Goal: Book appointment/travel/reservation

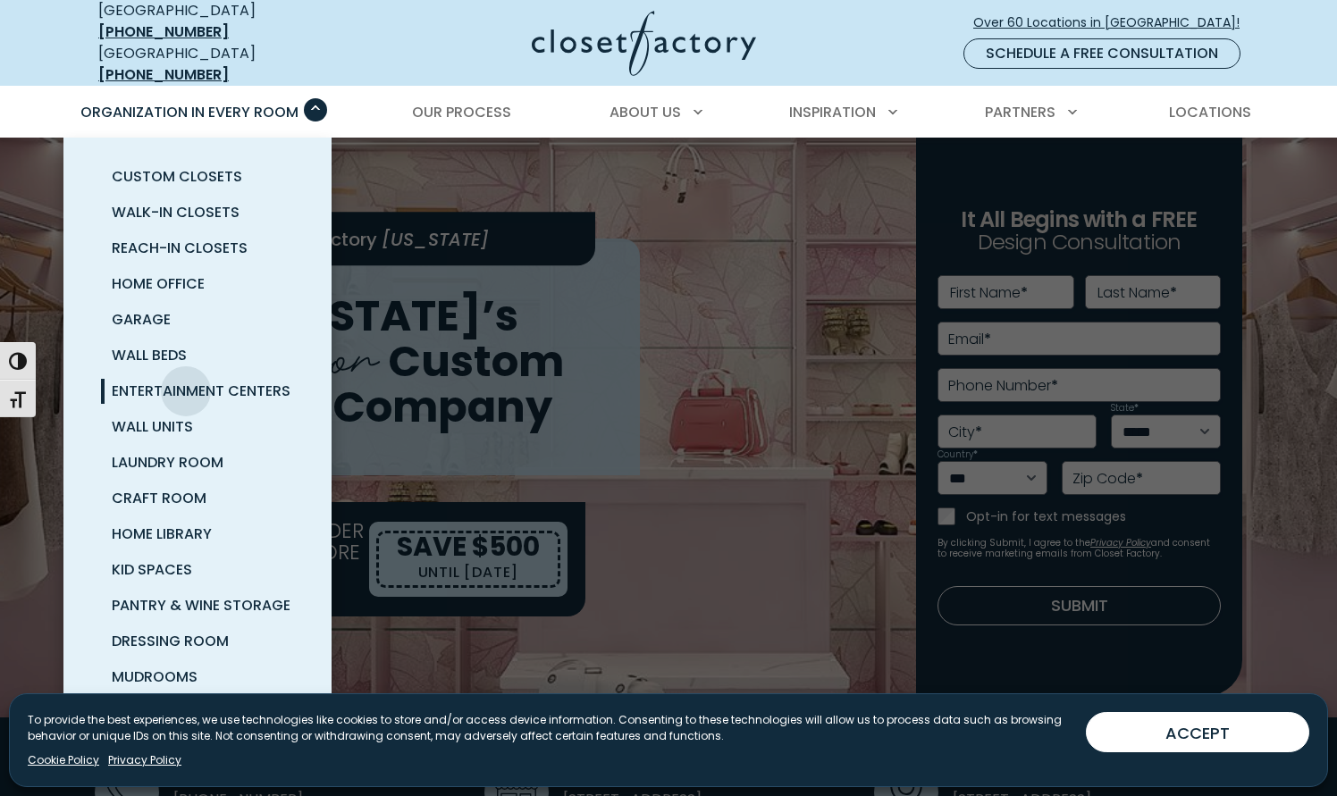
click at [186, 381] on span "Entertainment Centers" at bounding box center [201, 391] width 179 height 21
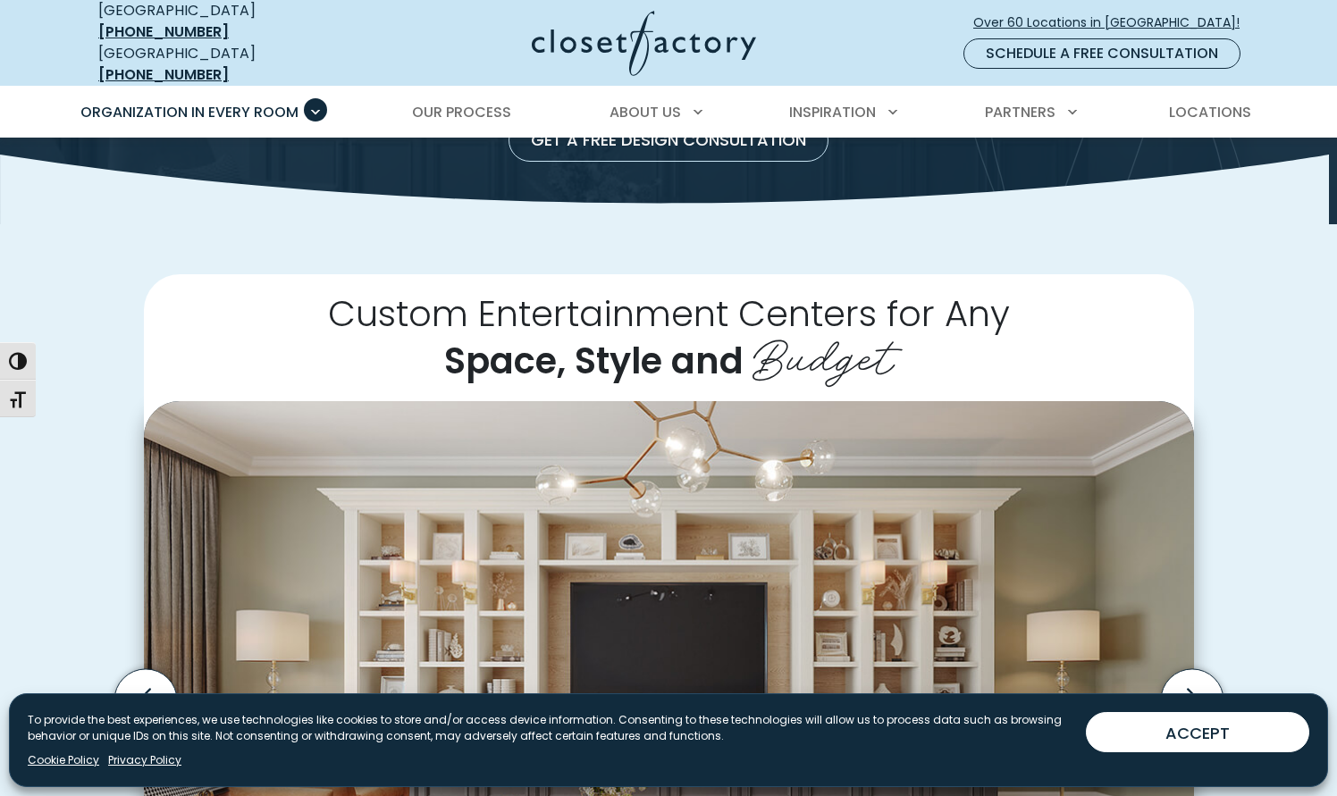
scroll to position [268, 0]
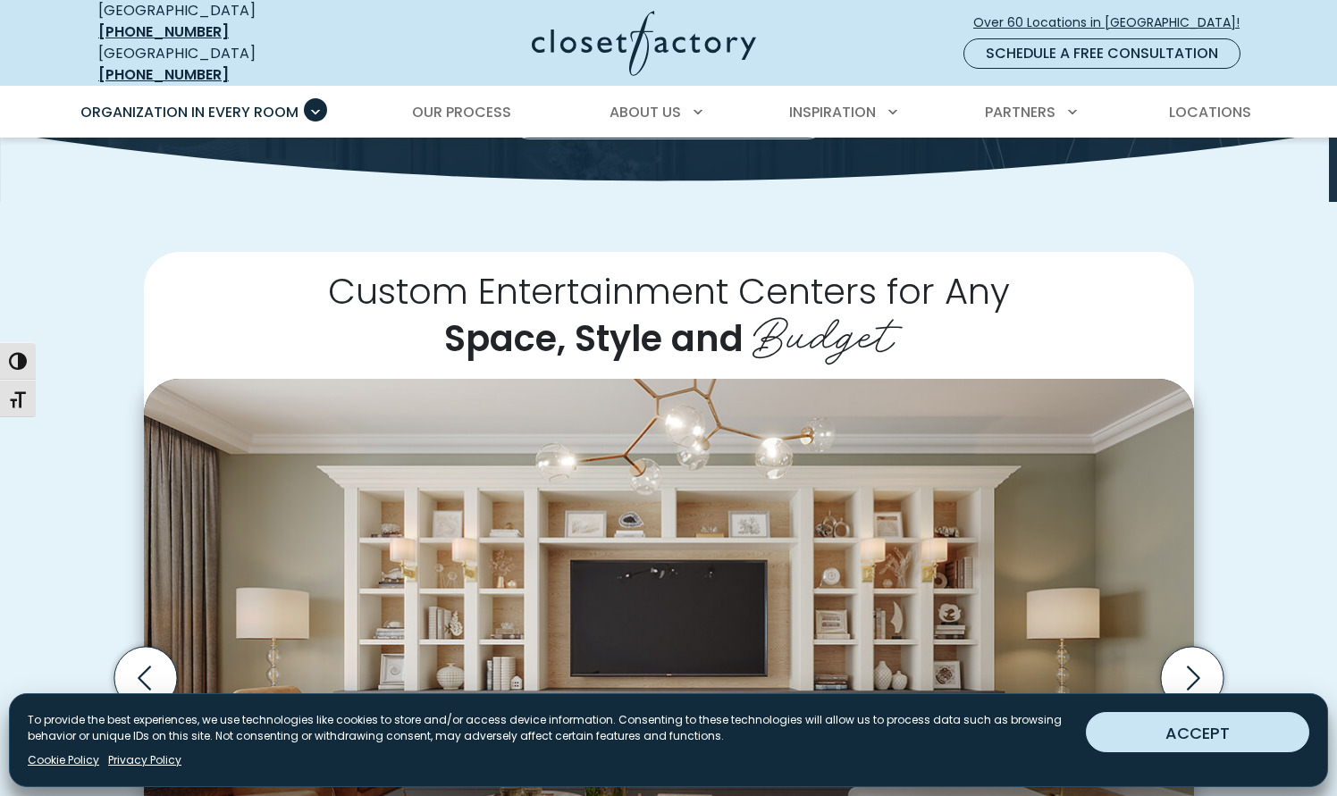
click at [1186, 739] on button "ACCEPT" at bounding box center [1197, 732] width 223 height 40
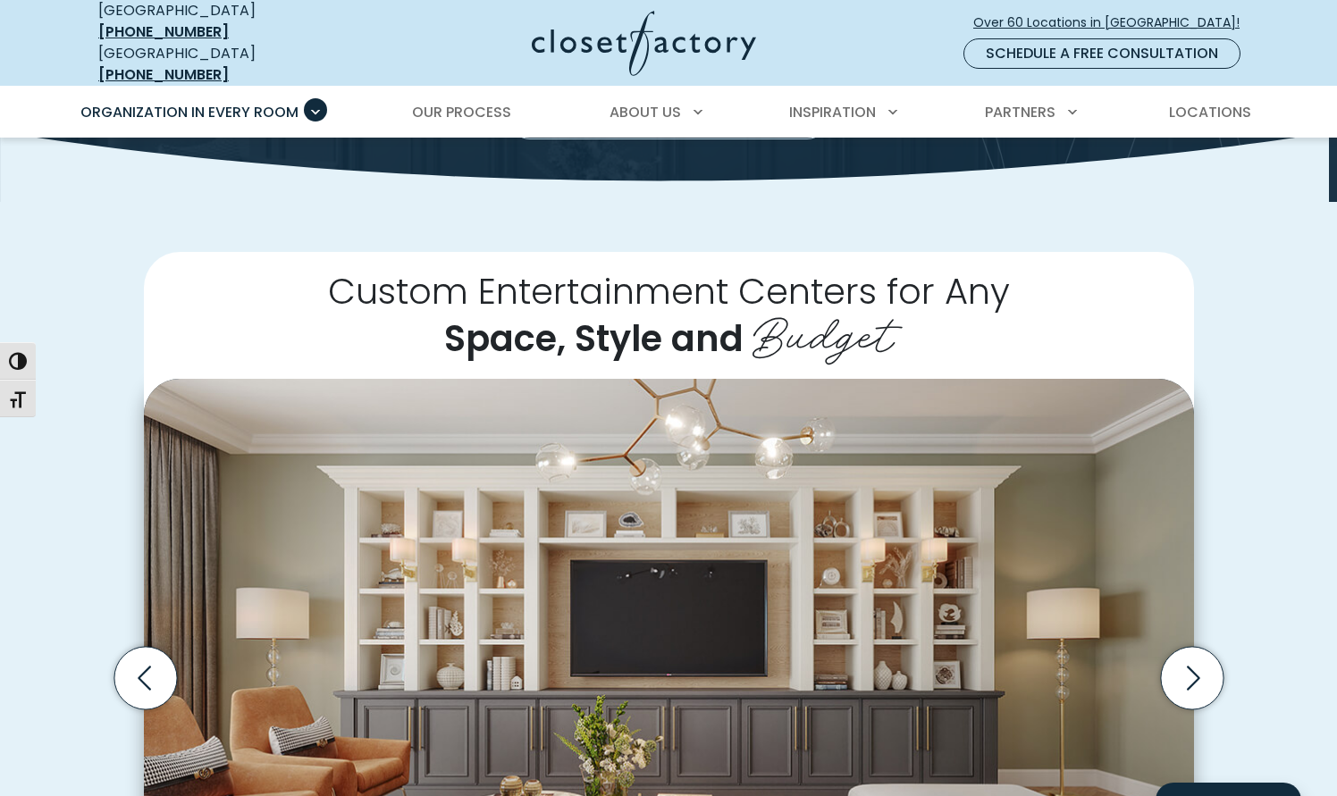
scroll to position [447, 0]
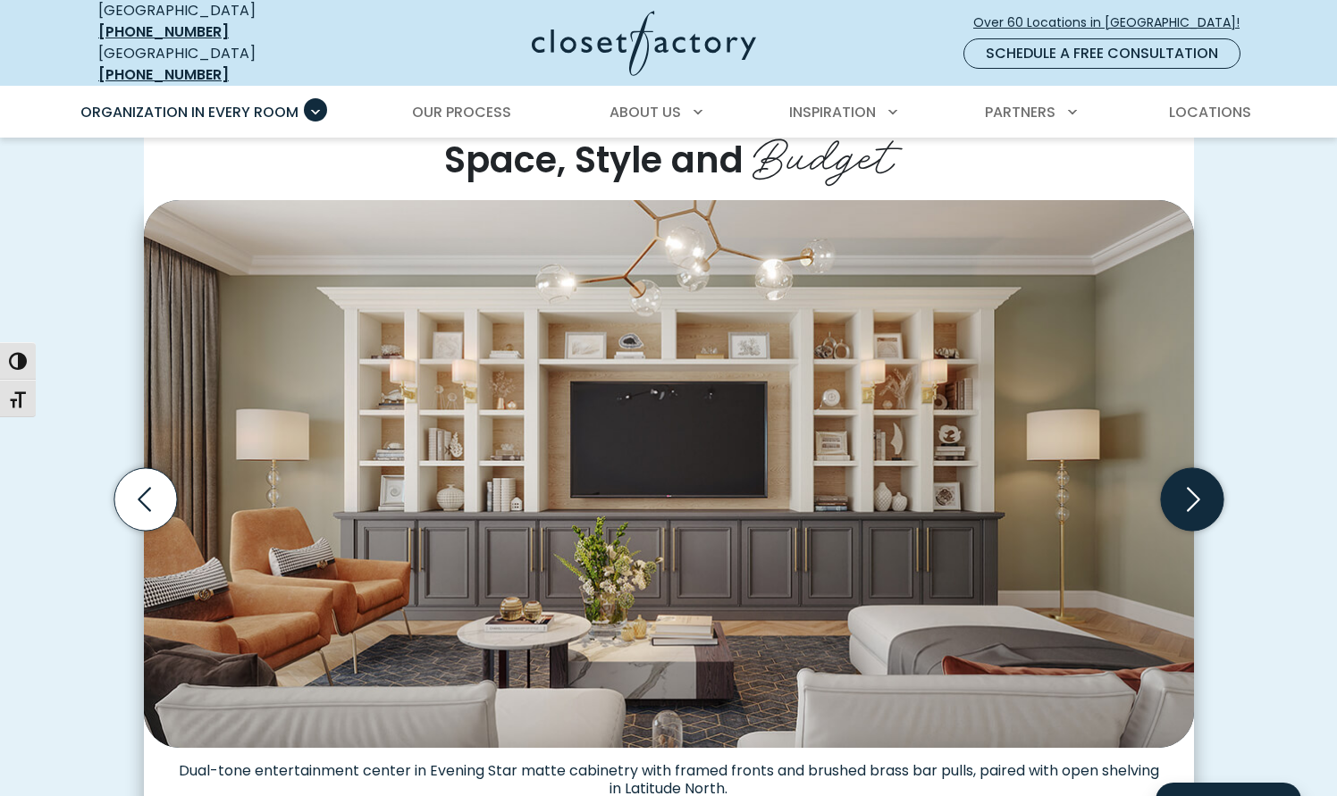
click at [1179, 492] on icon "Next slide" at bounding box center [1191, 499] width 63 height 63
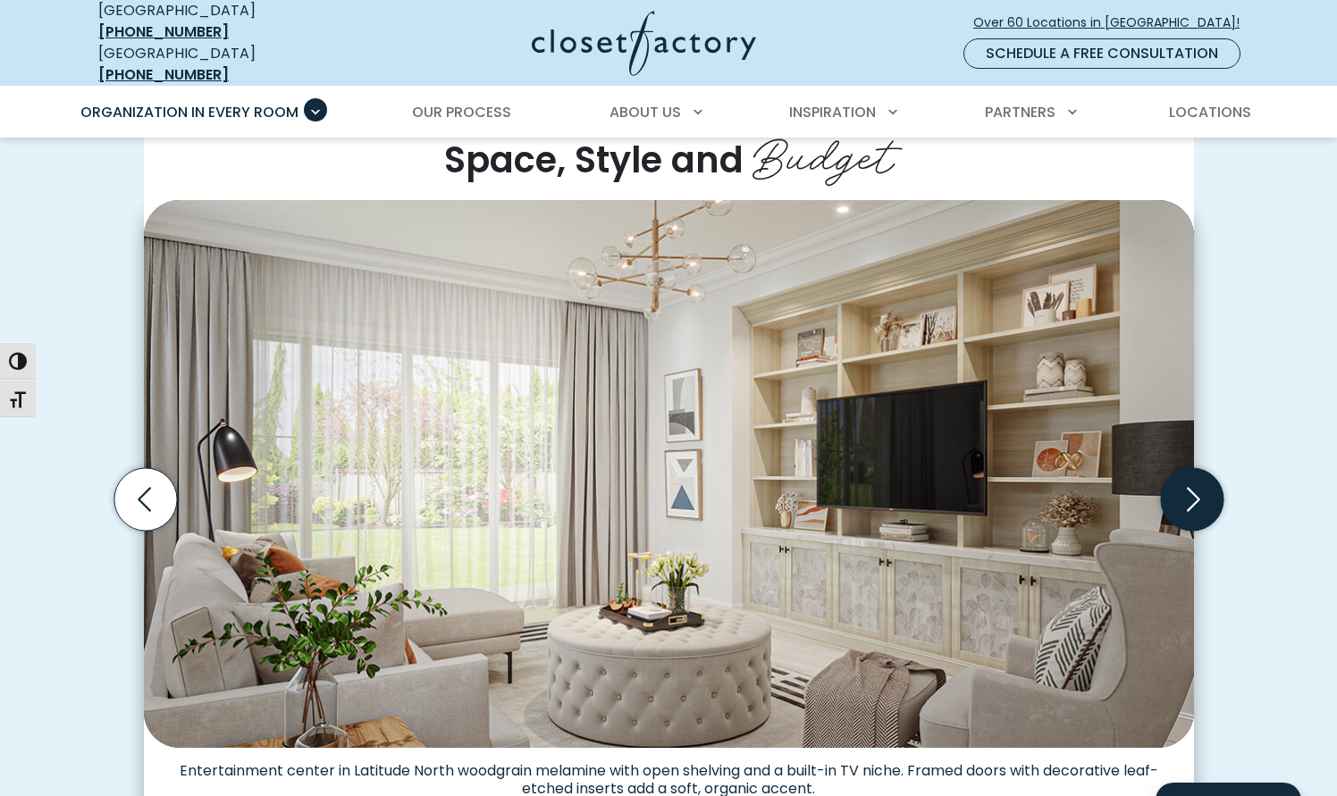
click at [1180, 486] on icon "Next slide" at bounding box center [1191, 499] width 63 height 63
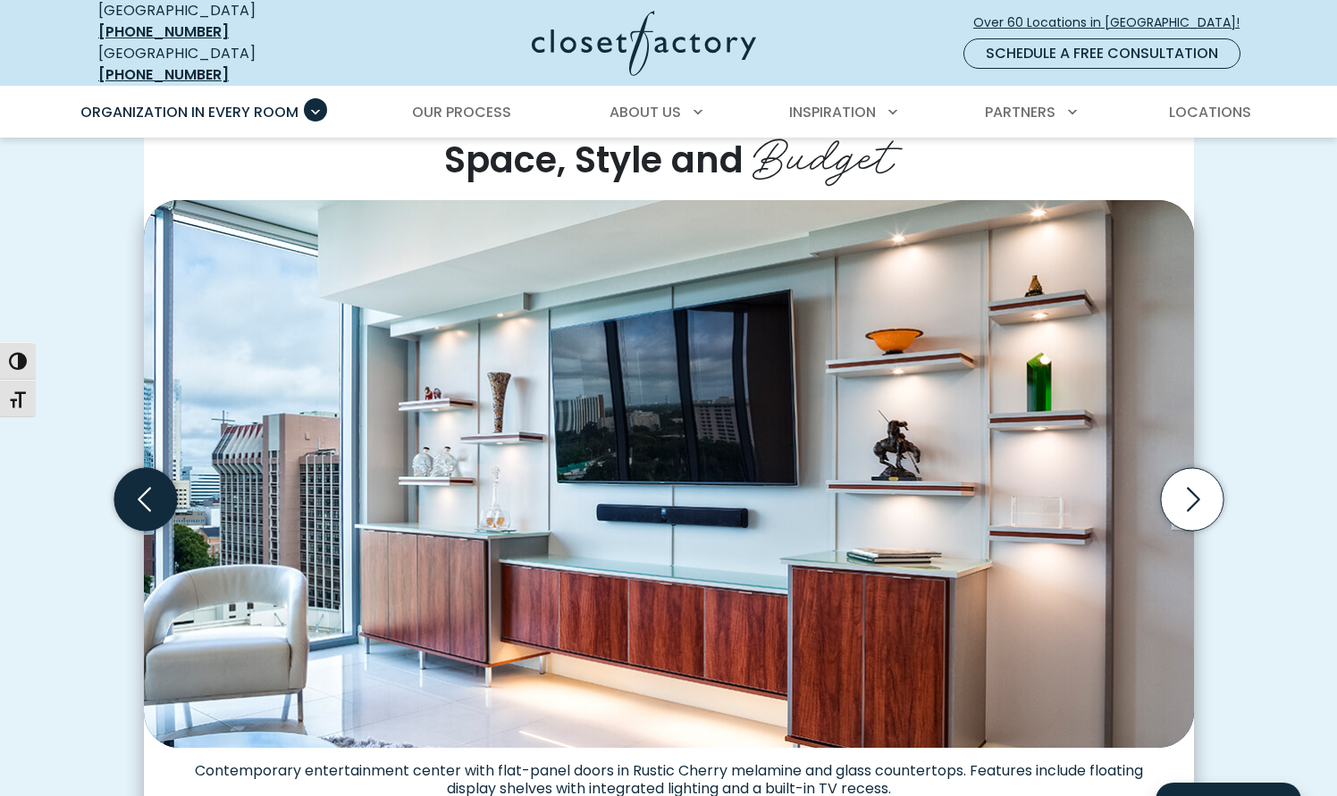
click at [154, 489] on icon "Previous slide" at bounding box center [145, 499] width 63 height 63
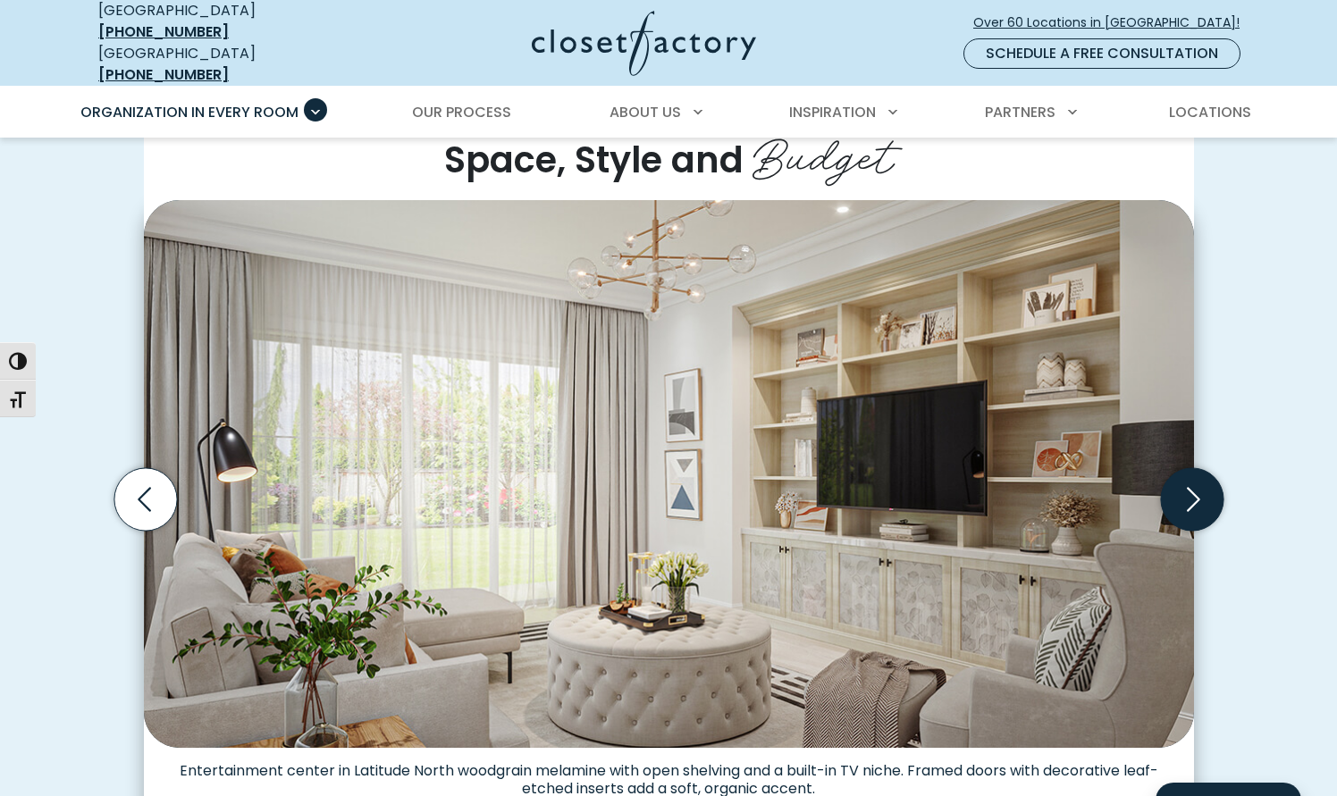
click at [1177, 492] on icon "Next slide" at bounding box center [1191, 499] width 63 height 63
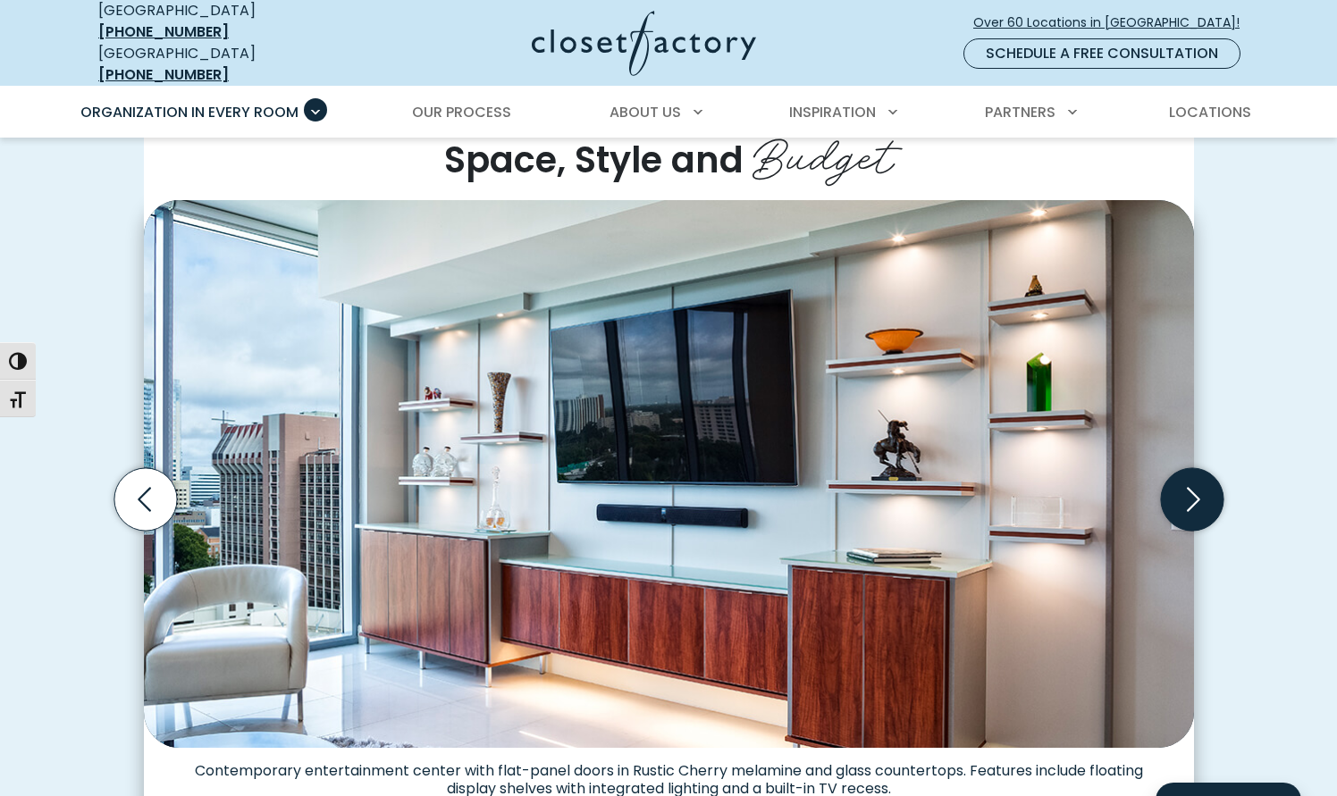
click at [1177, 492] on icon "Next slide" at bounding box center [1191, 499] width 63 height 63
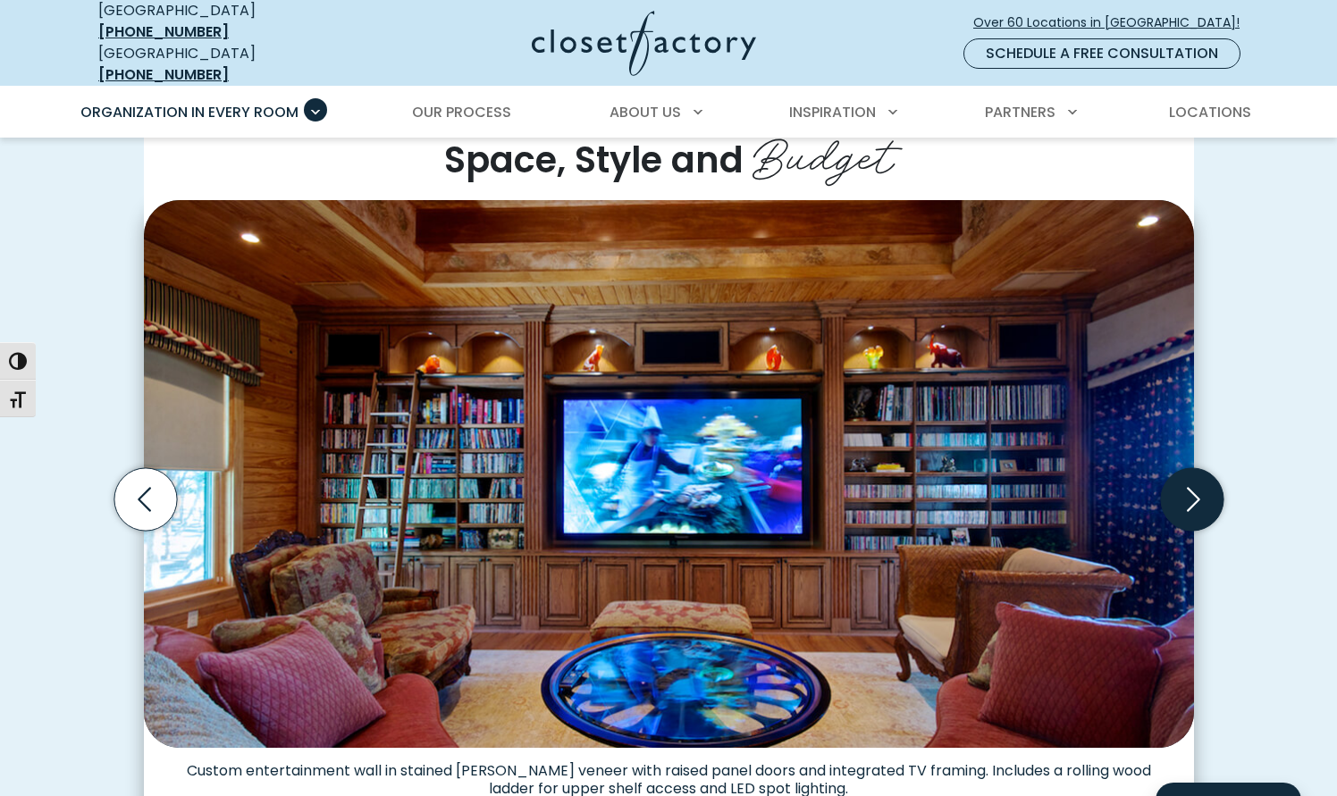
click at [1176, 492] on icon "Next slide" at bounding box center [1191, 499] width 63 height 63
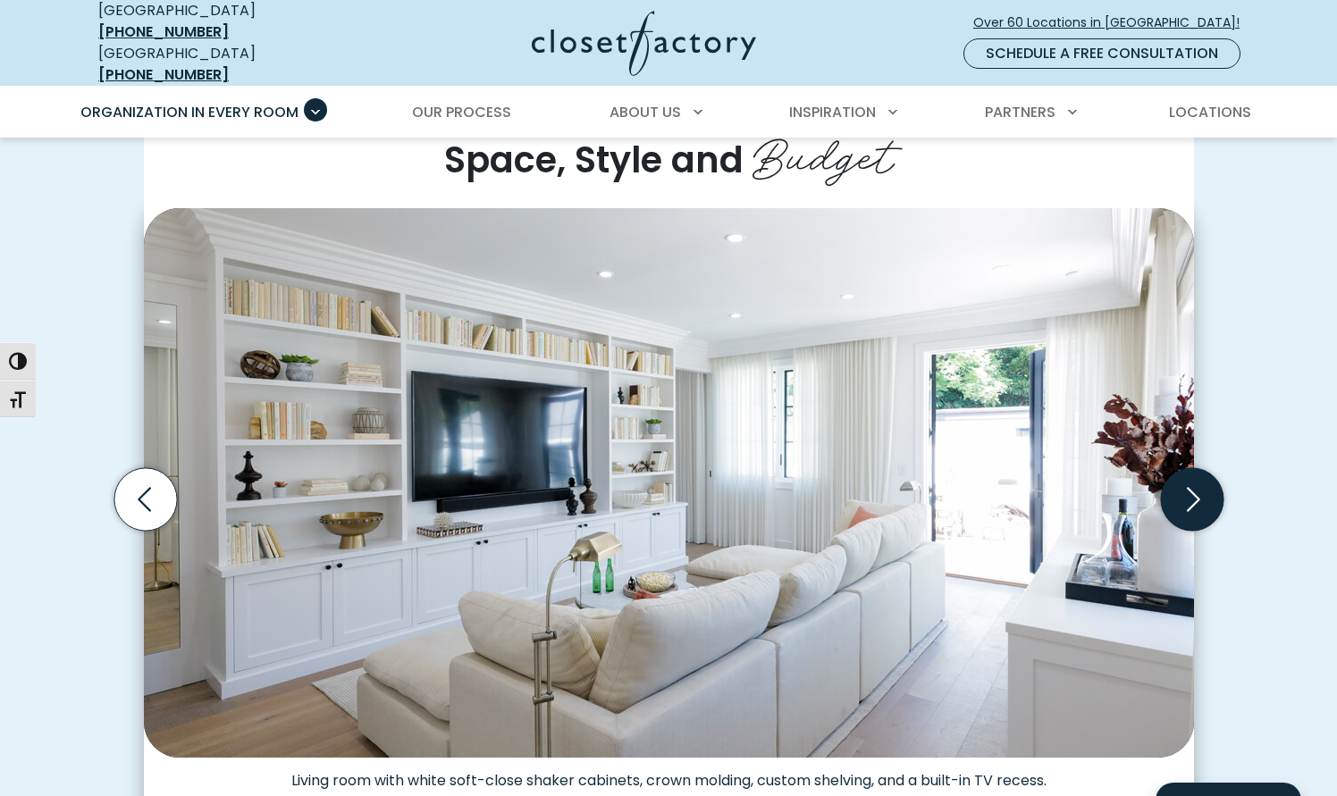
click at [1176, 492] on icon "Next slide" at bounding box center [1191, 499] width 63 height 63
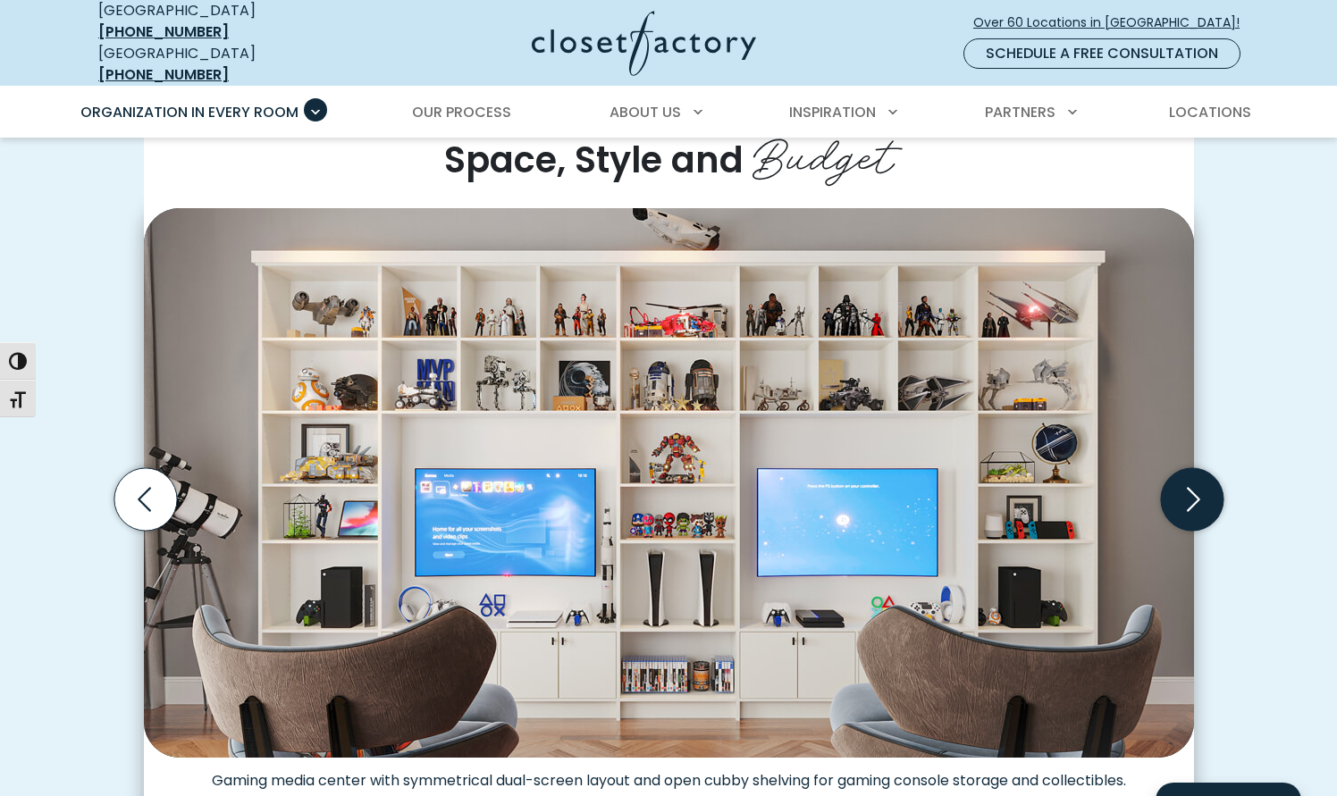
click at [1176, 492] on icon "Next slide" at bounding box center [1191, 499] width 63 height 63
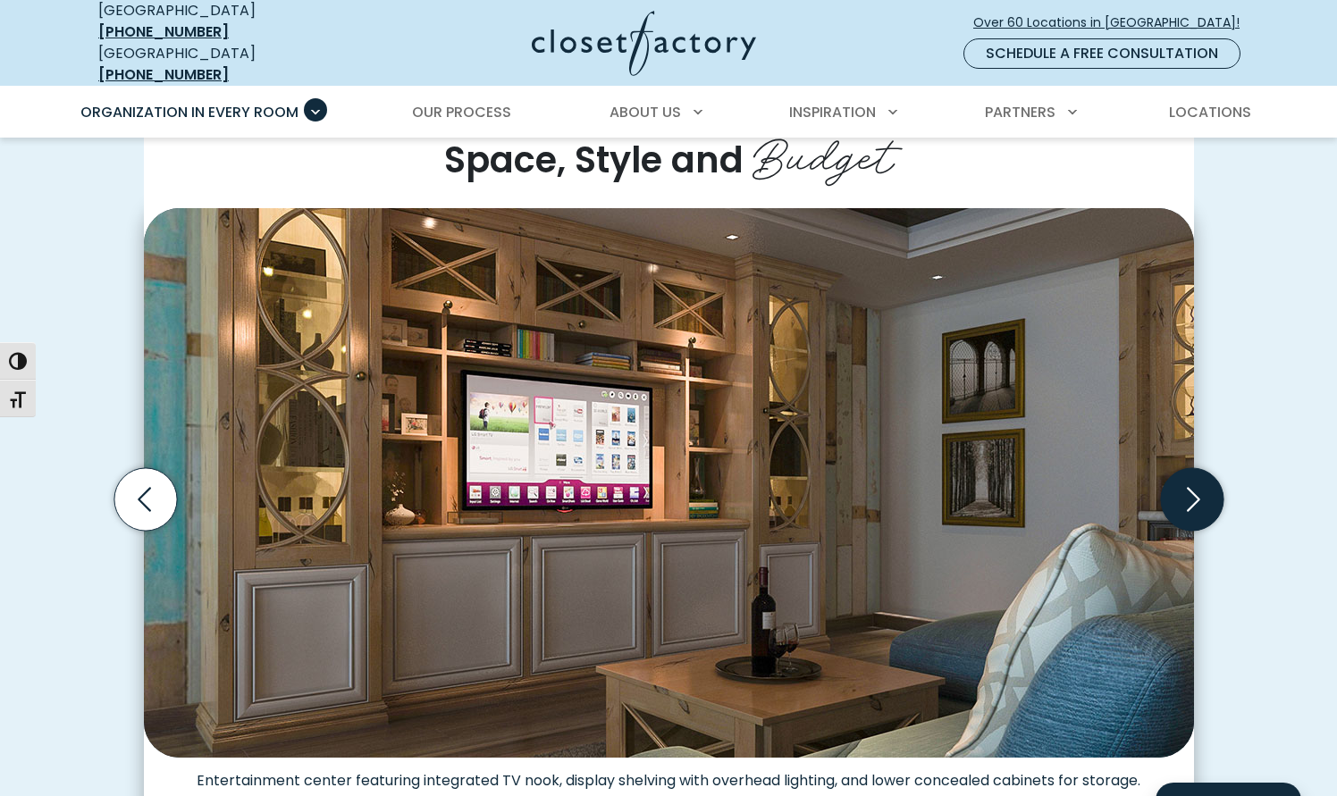
click at [1179, 490] on icon "Next slide" at bounding box center [1191, 499] width 63 height 63
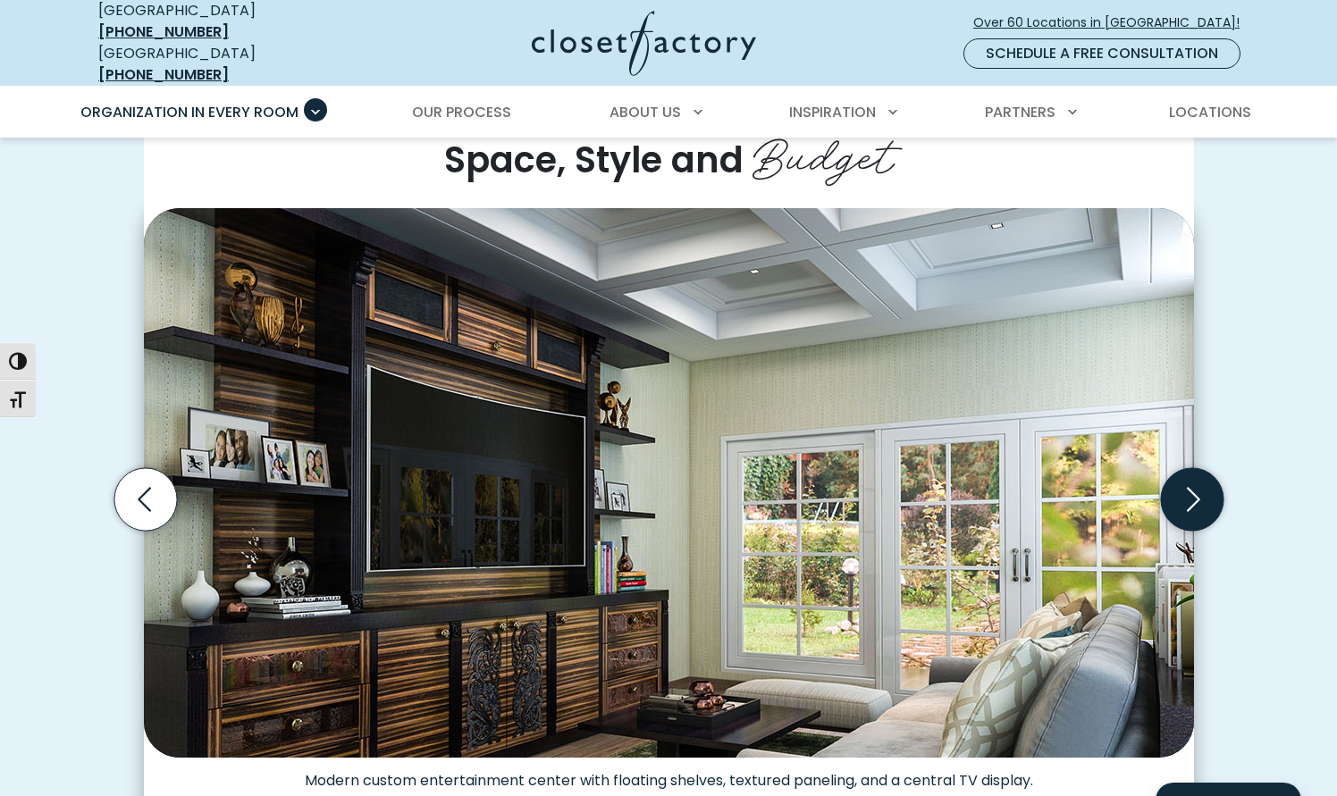
click at [1181, 490] on icon "Next slide" at bounding box center [1191, 499] width 63 height 63
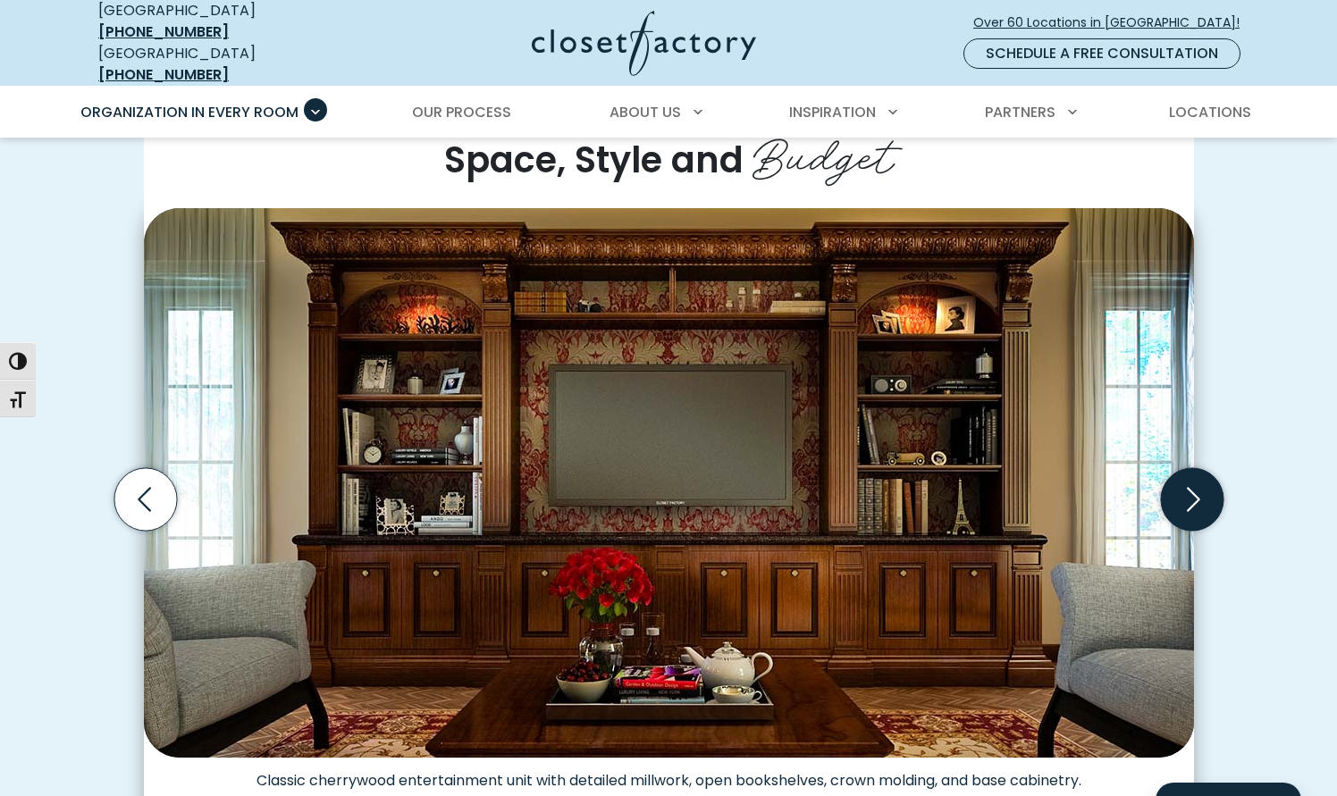
click at [1181, 490] on icon "Next slide" at bounding box center [1191, 499] width 63 height 63
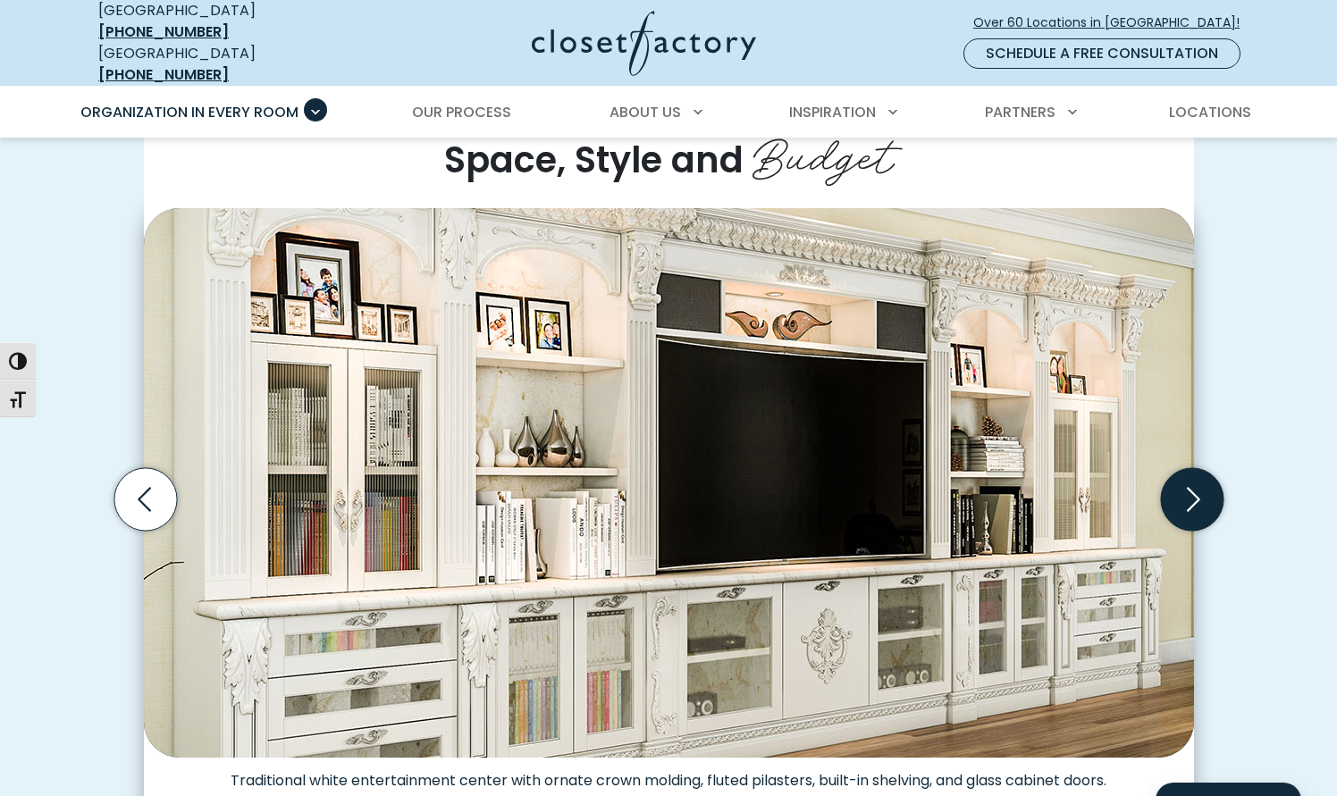
click at [1181, 490] on icon "Next slide" at bounding box center [1191, 499] width 63 height 63
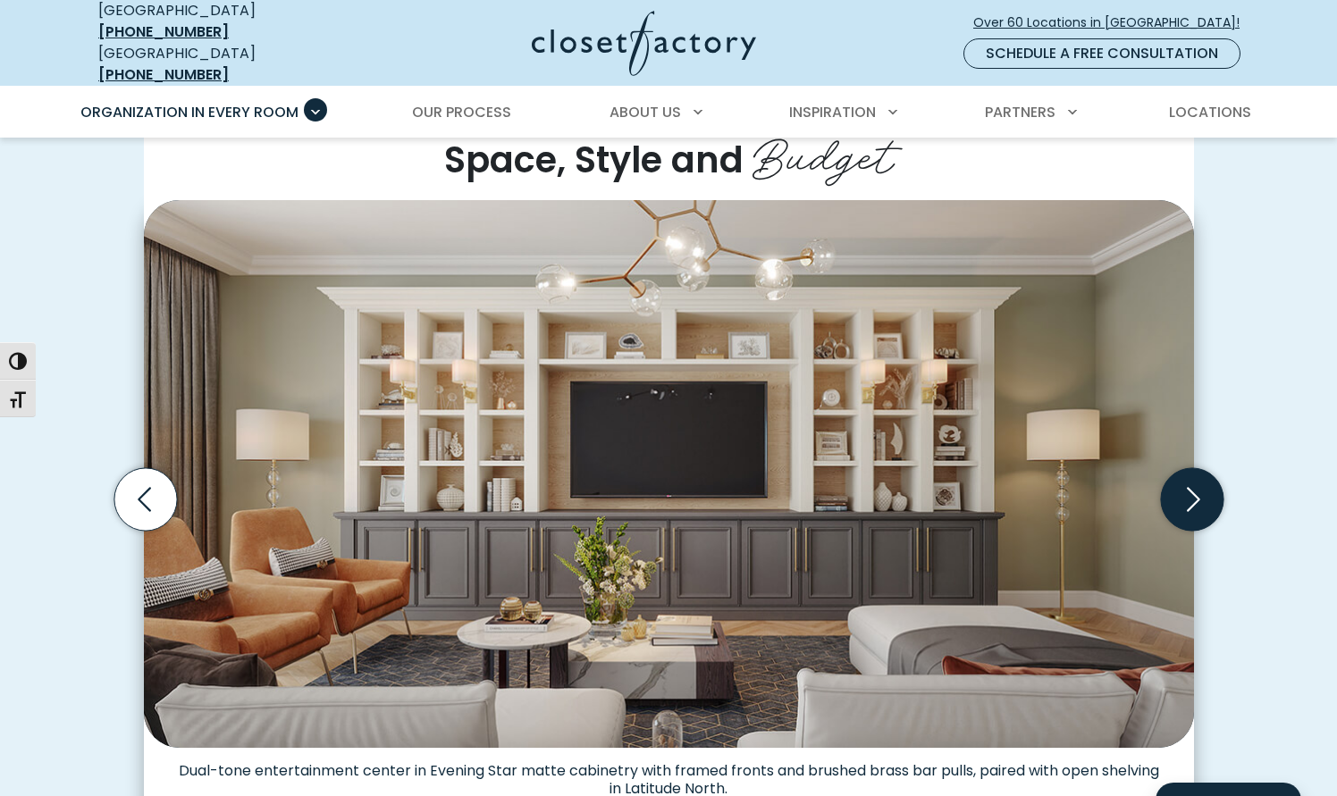
click at [1181, 490] on icon "Next slide" at bounding box center [1191, 499] width 63 height 63
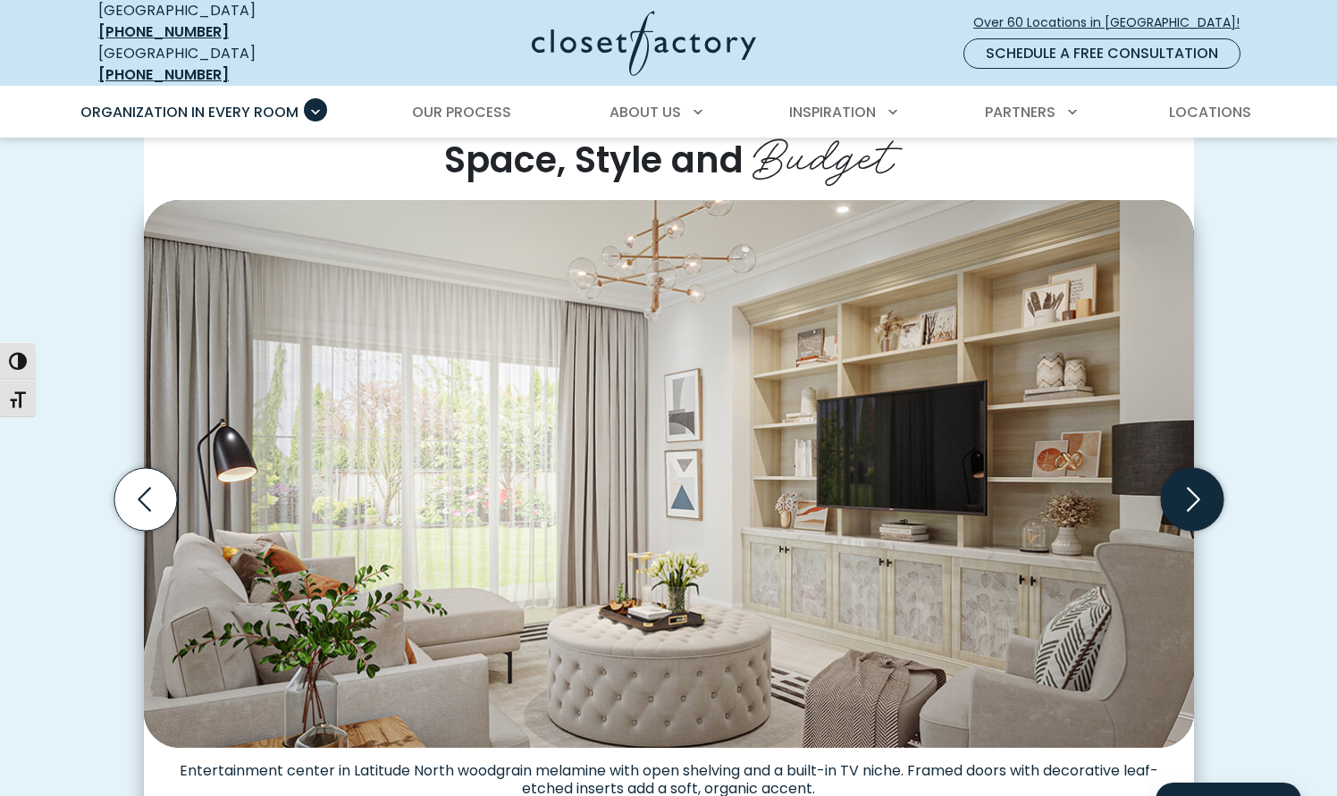
click at [1181, 490] on icon "Next slide" at bounding box center [1191, 499] width 63 height 63
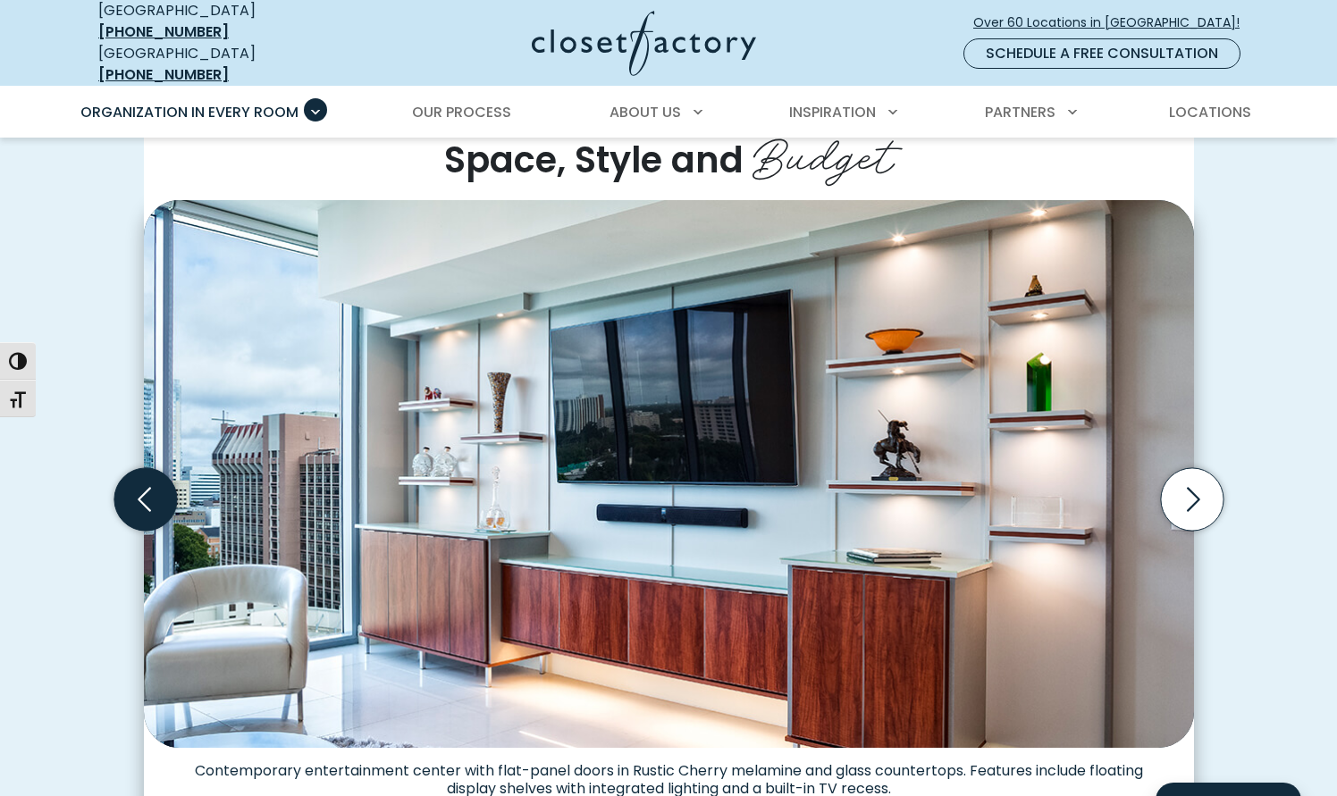
click at [146, 473] on icon "Previous slide" at bounding box center [145, 499] width 63 height 63
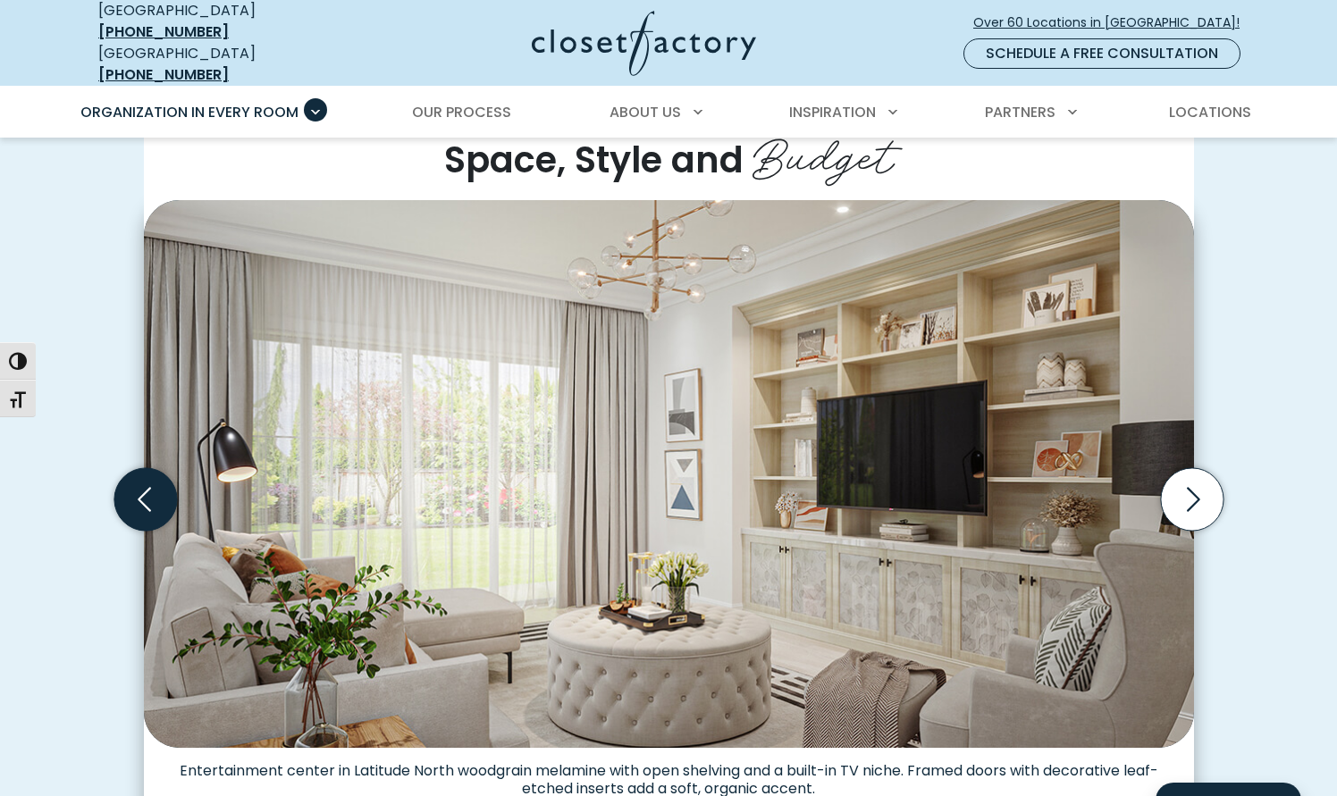
click at [145, 474] on icon "Previous slide" at bounding box center [145, 499] width 63 height 63
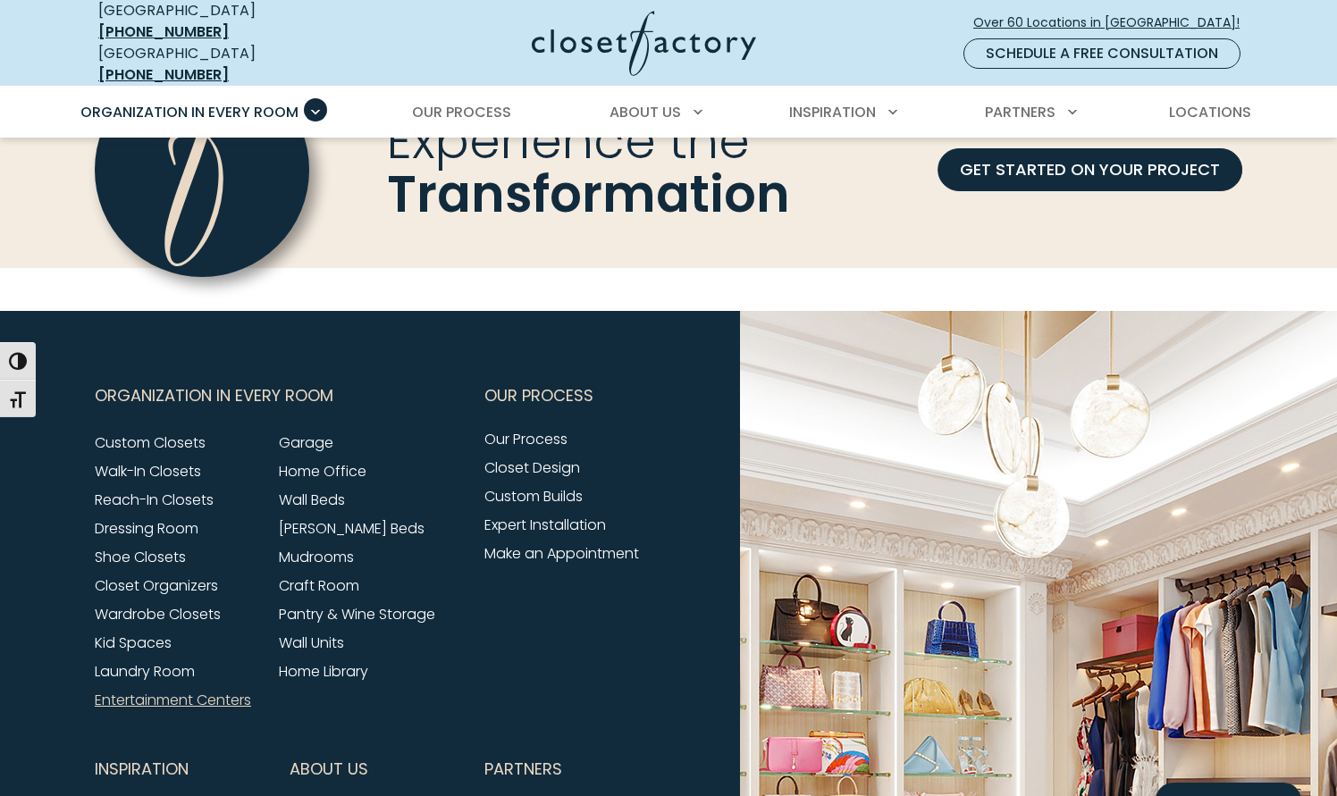
scroll to position [5630, 0]
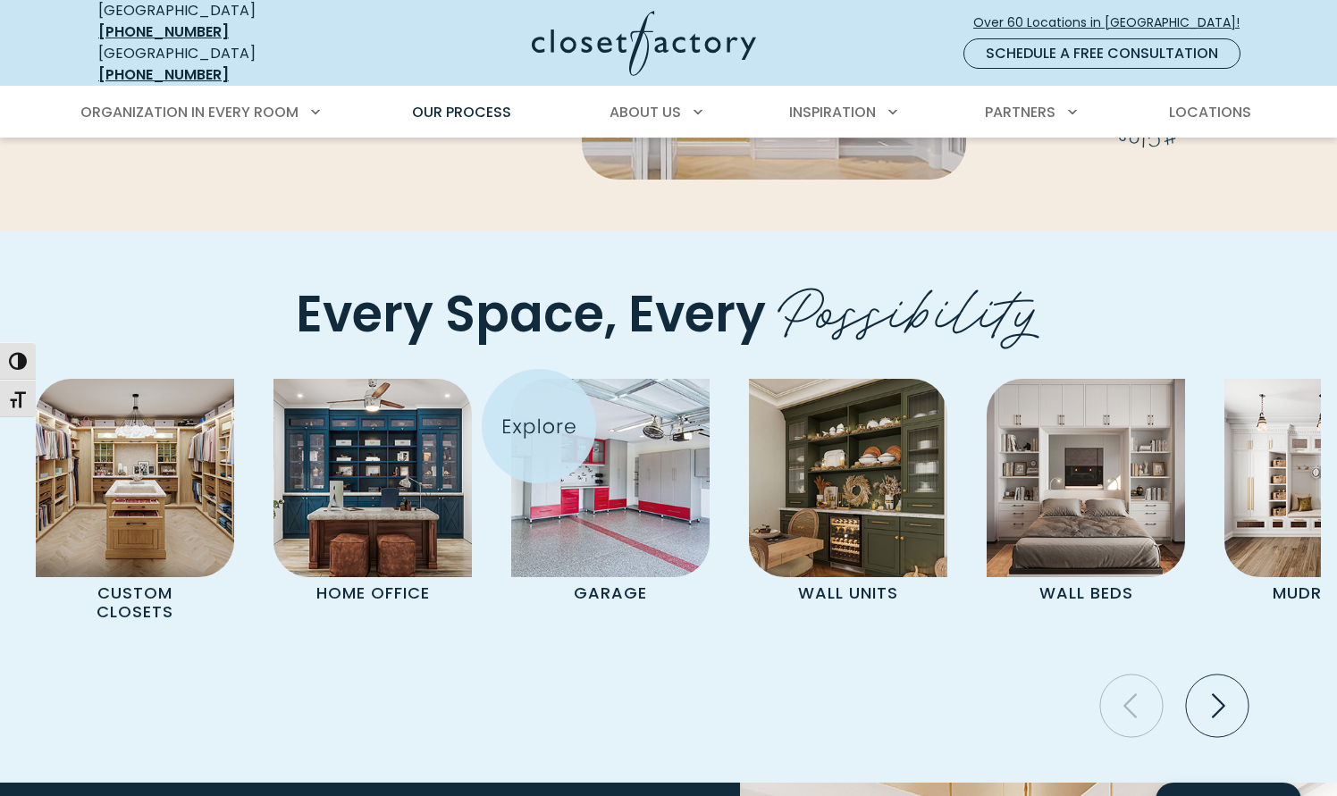
scroll to position [3486, 0]
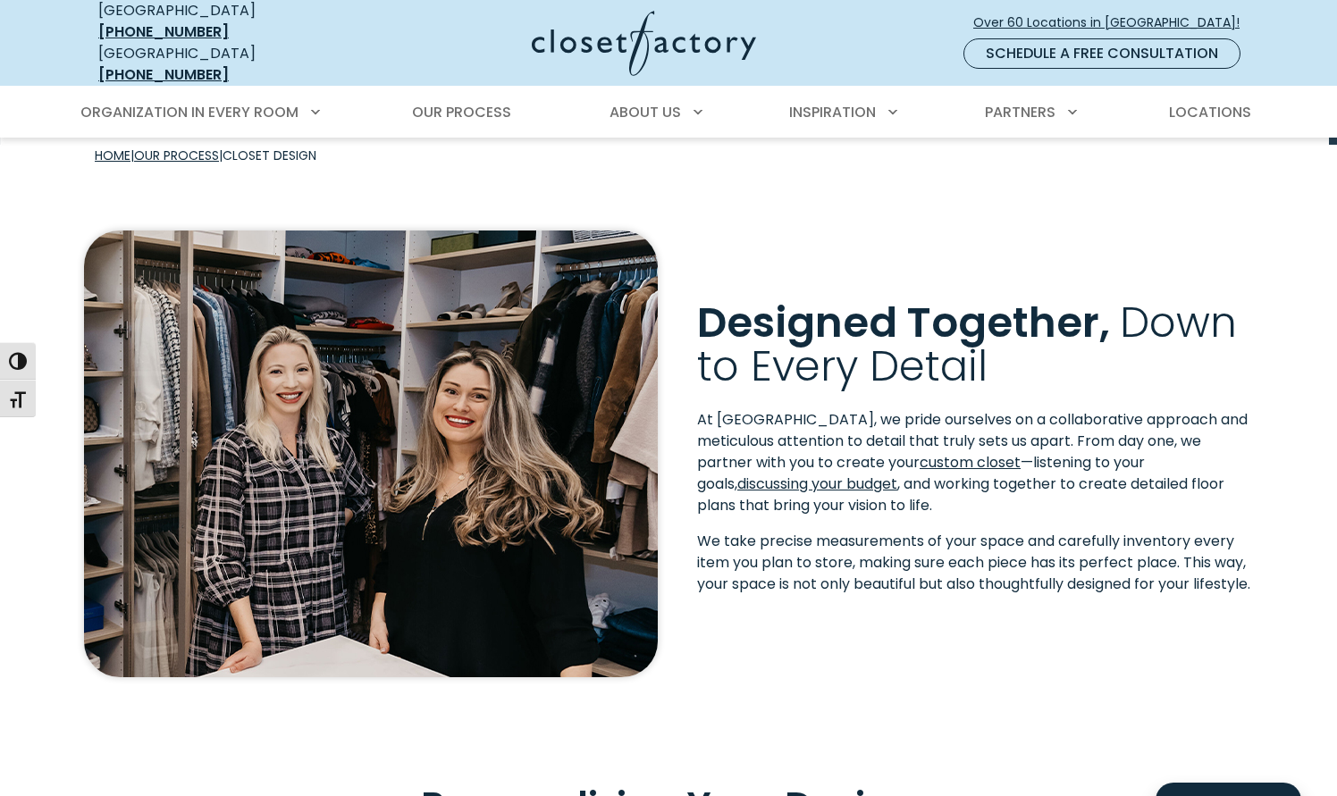
scroll to position [357, 0]
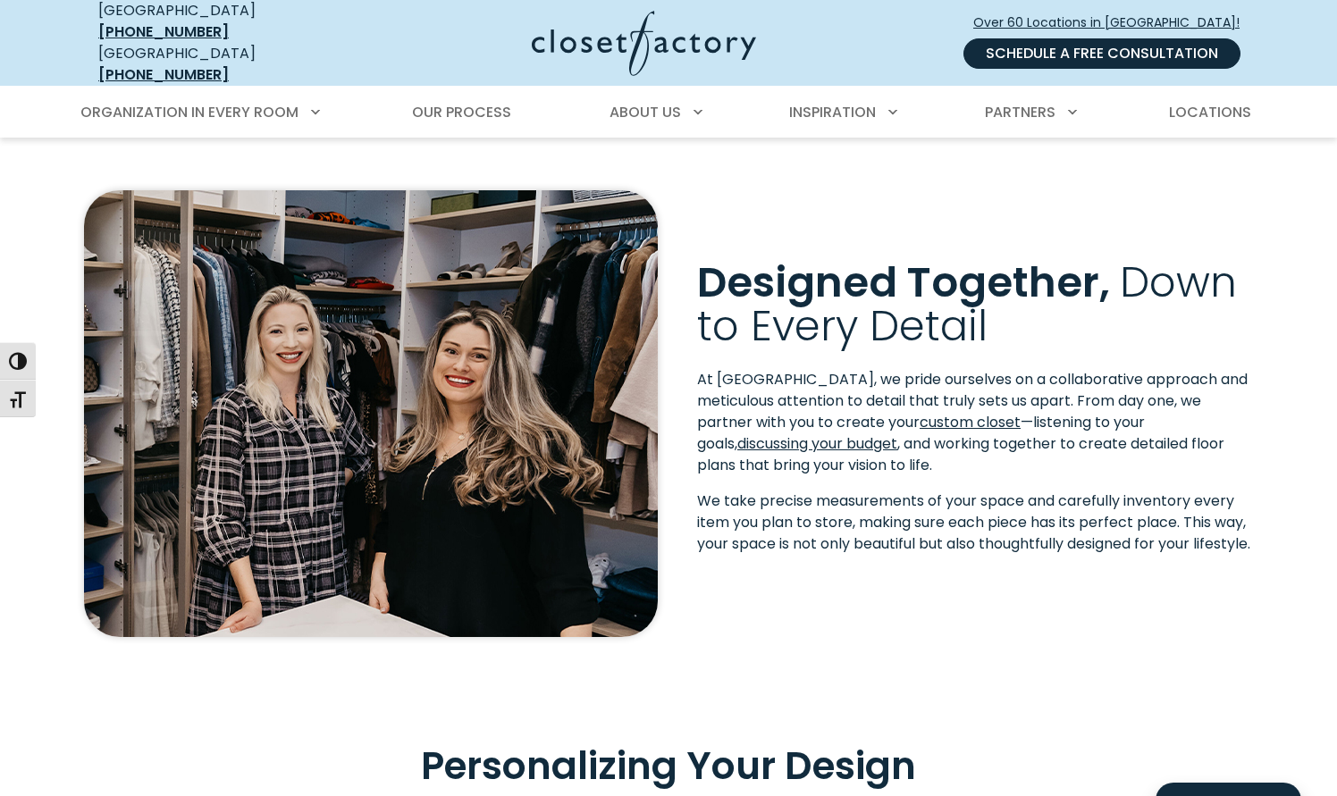
click at [1121, 54] on link "Schedule a Free Consultation" at bounding box center [1101, 53] width 277 height 30
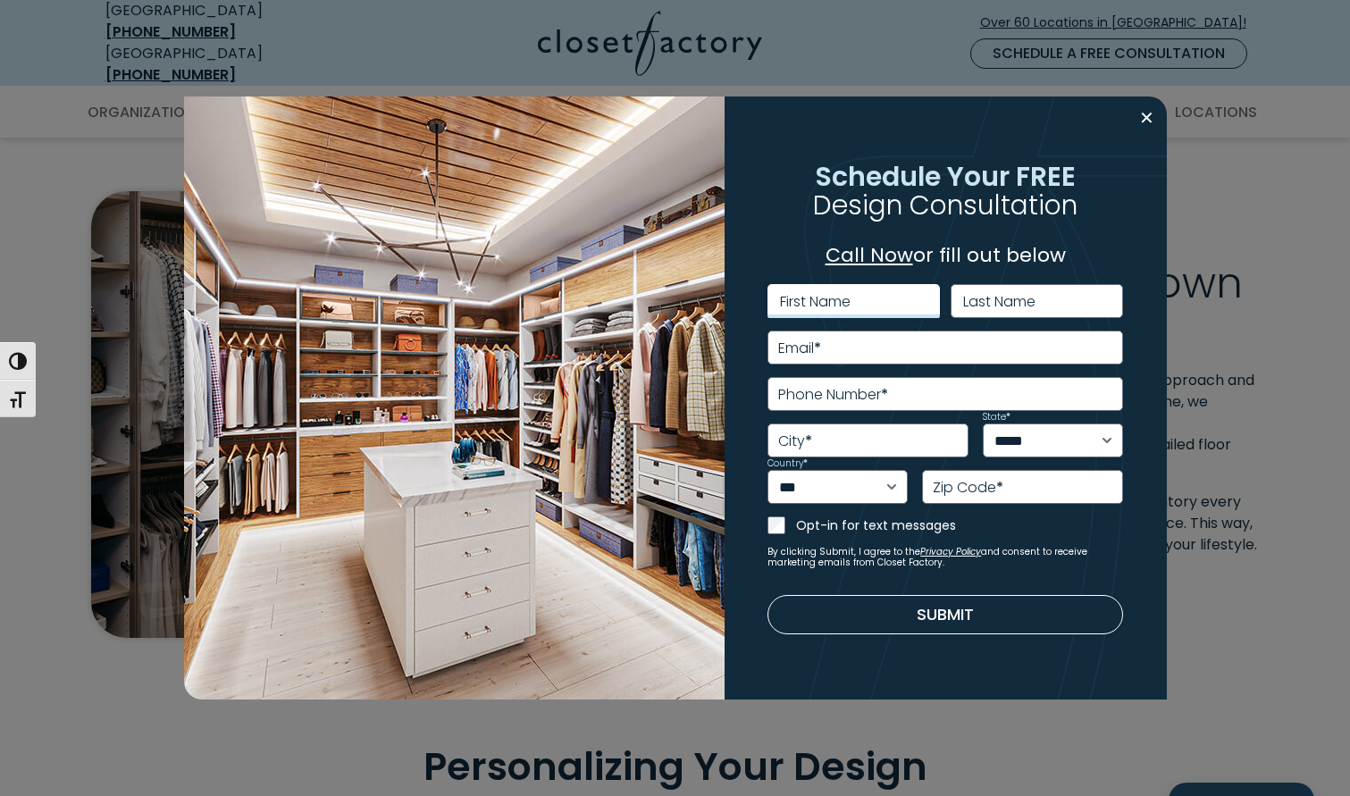
click at [877, 310] on input "First Name" at bounding box center [854, 301] width 172 height 34
type input "*******"
type input "*****"
type input "**********"
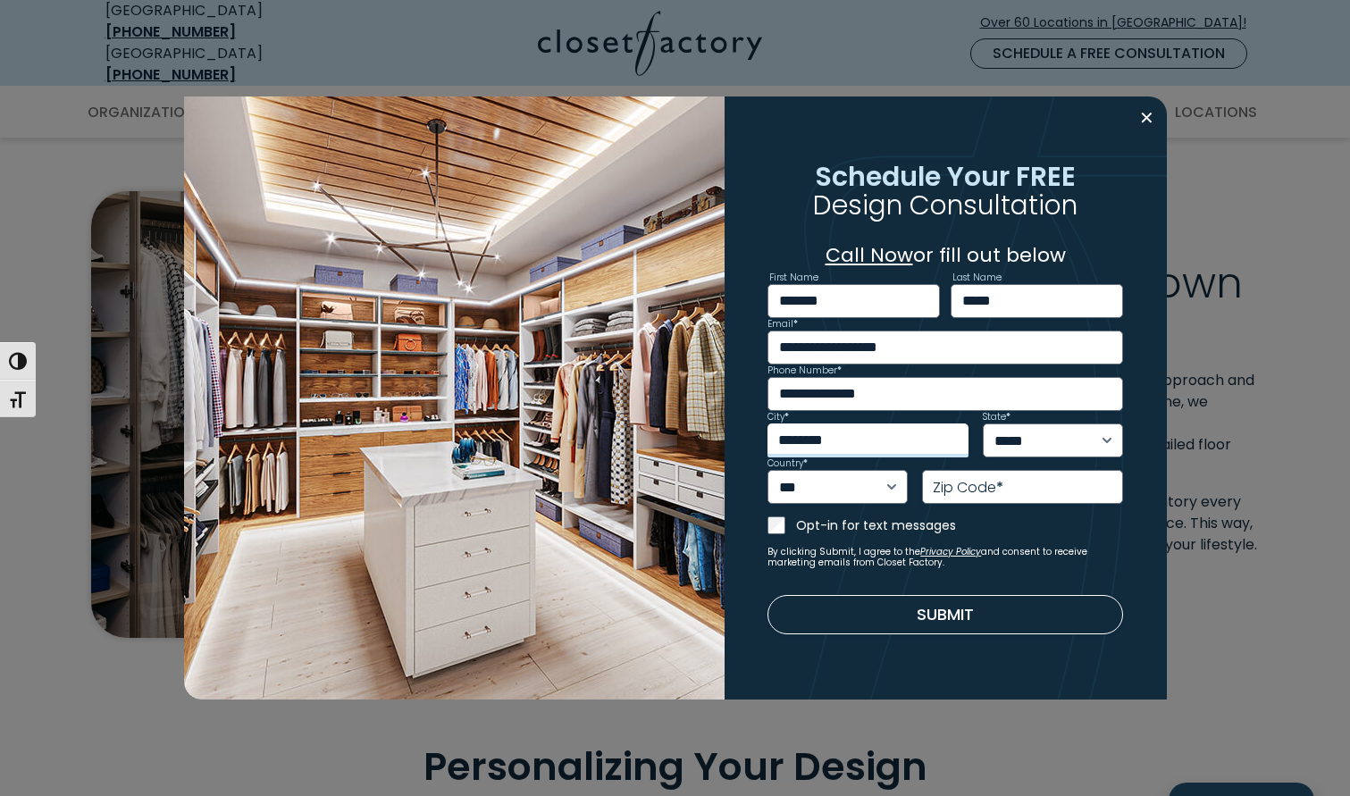
type input "********"
select select "**"
click at [934, 492] on label "Zip Code *" at bounding box center [968, 488] width 71 height 14
click at [934, 492] on input "Zip Code *" at bounding box center [1022, 487] width 201 height 34
type input "*****"
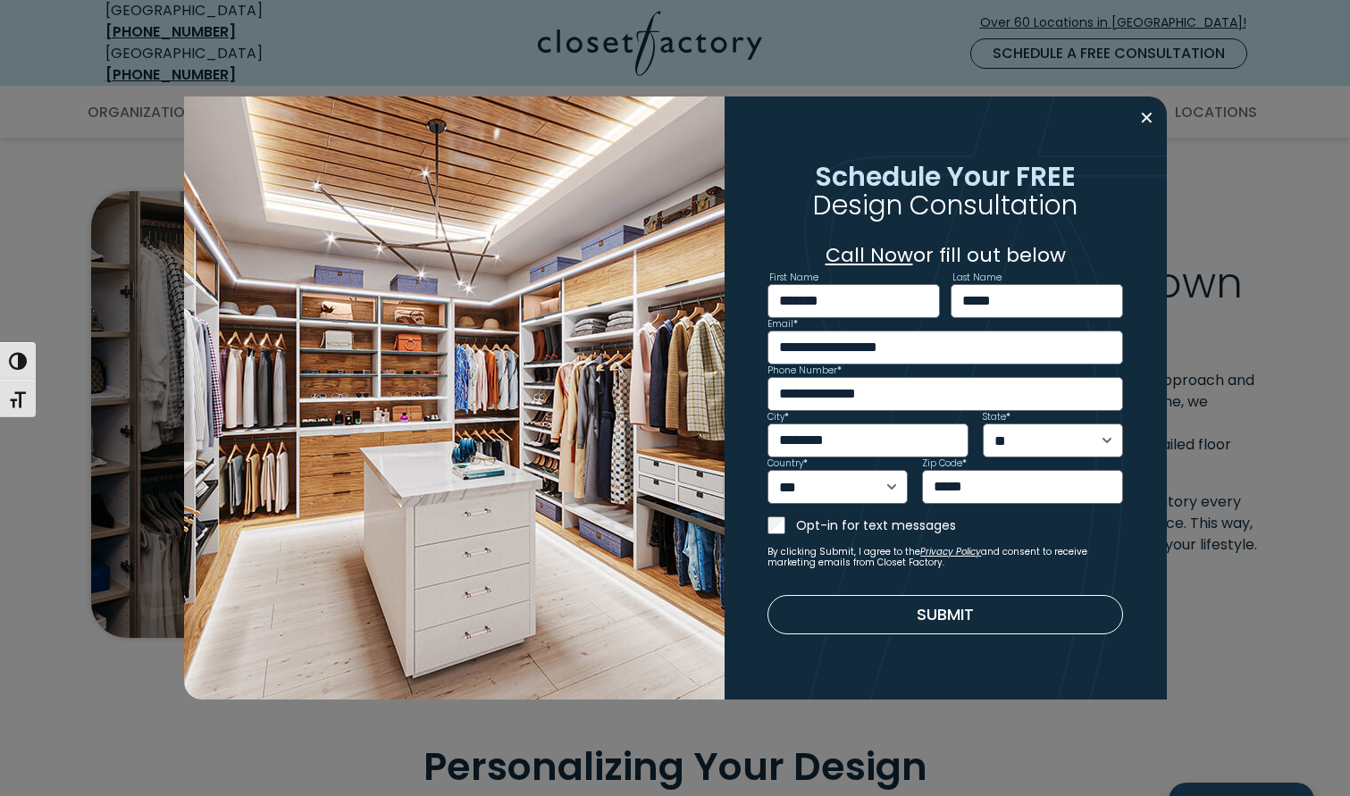
click at [870, 263] on link "Call Now" at bounding box center [870, 255] width 88 height 28
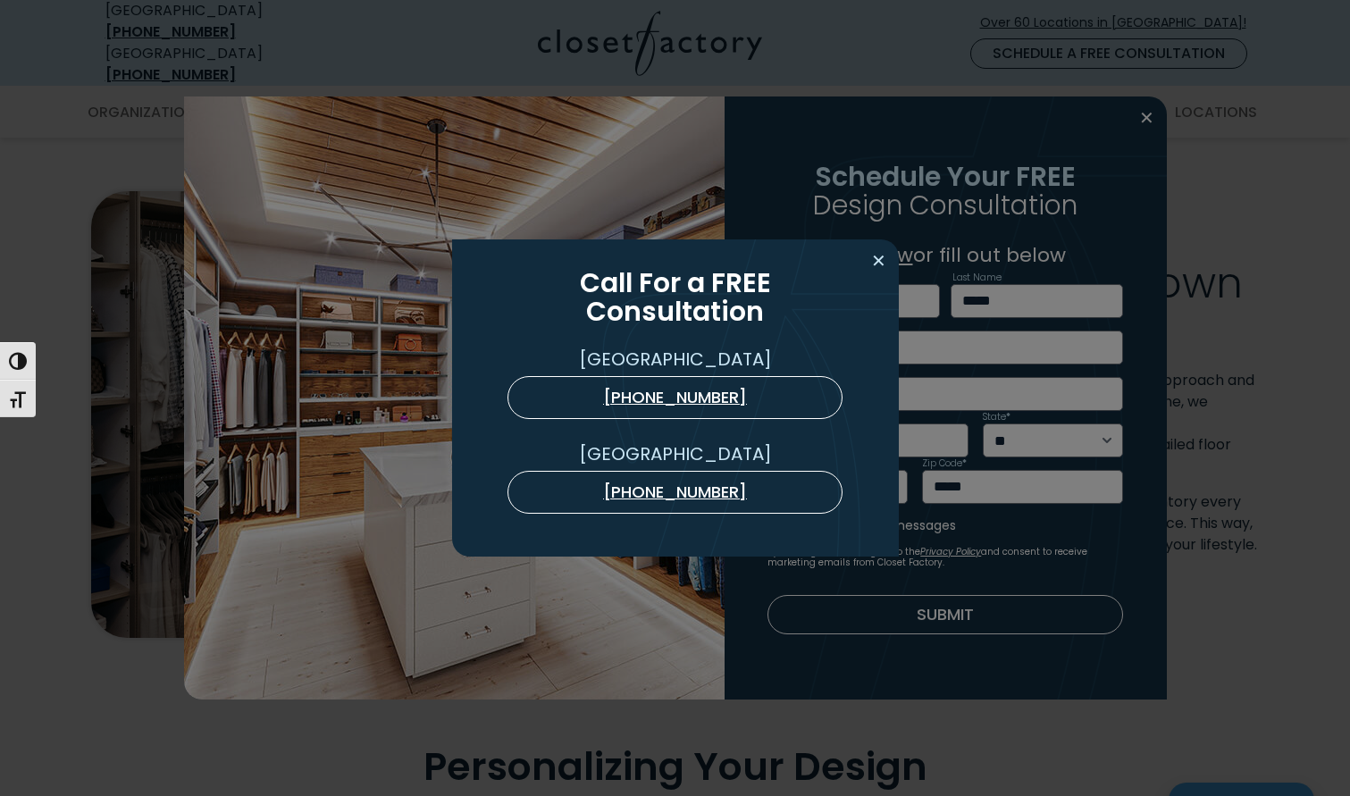
click at [877, 266] on button "Close modal" at bounding box center [879, 261] width 26 height 29
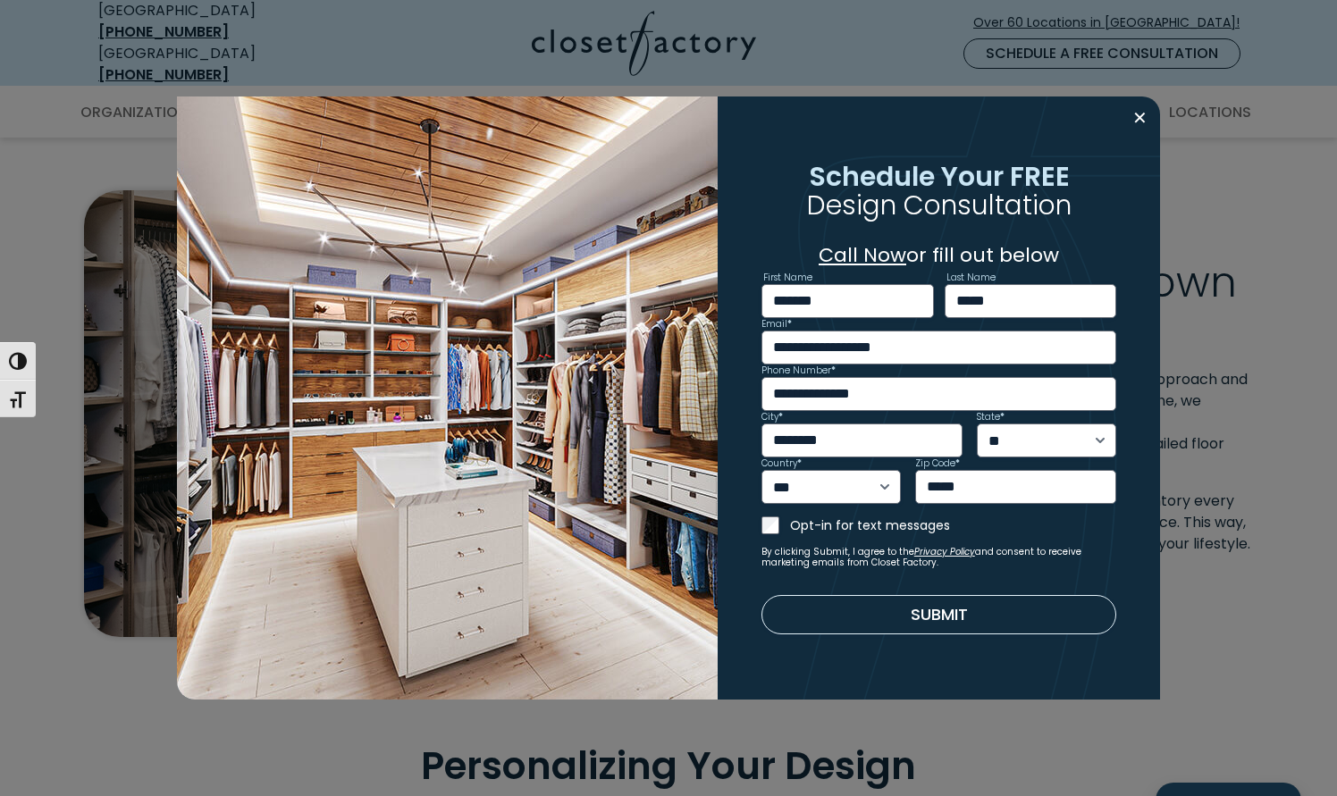
click at [912, 625] on button "Submit" at bounding box center [939, 614] width 356 height 39
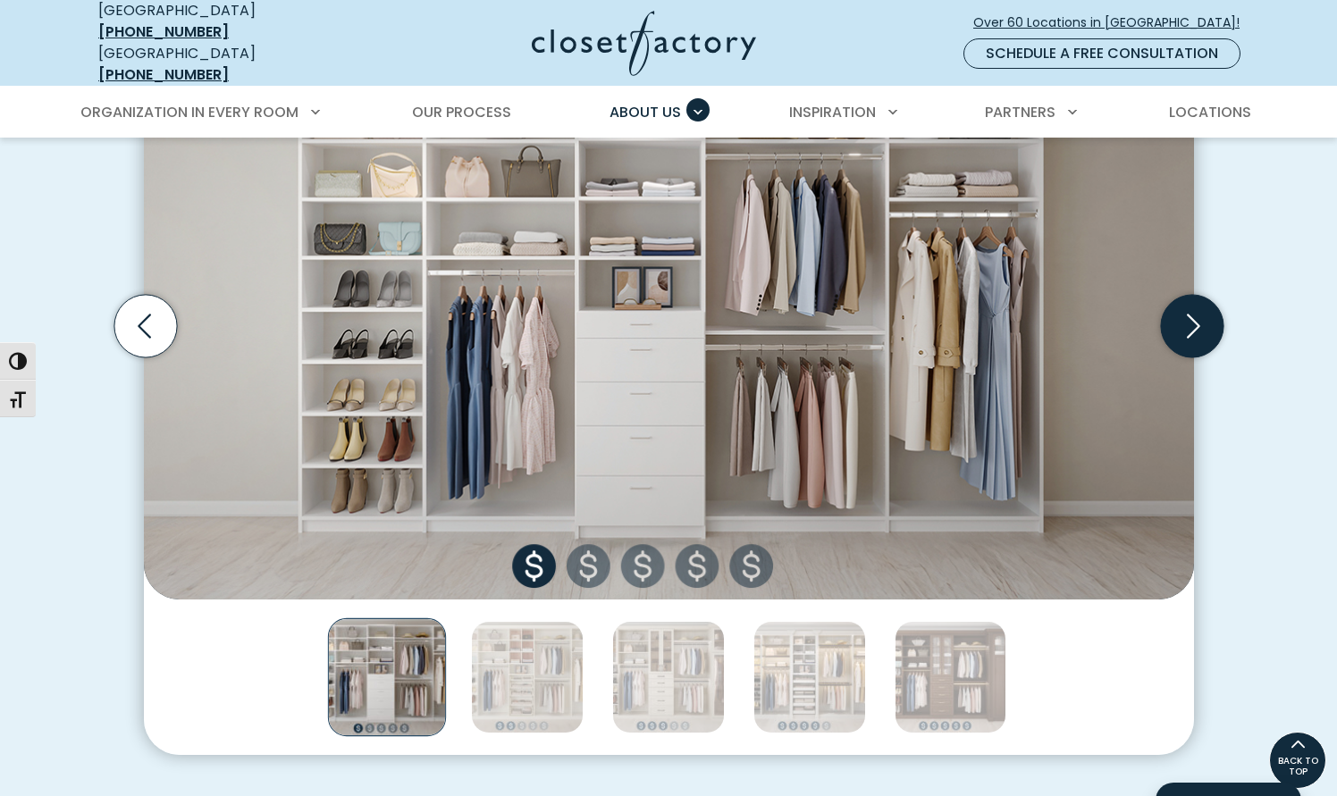
scroll to position [626, 0]
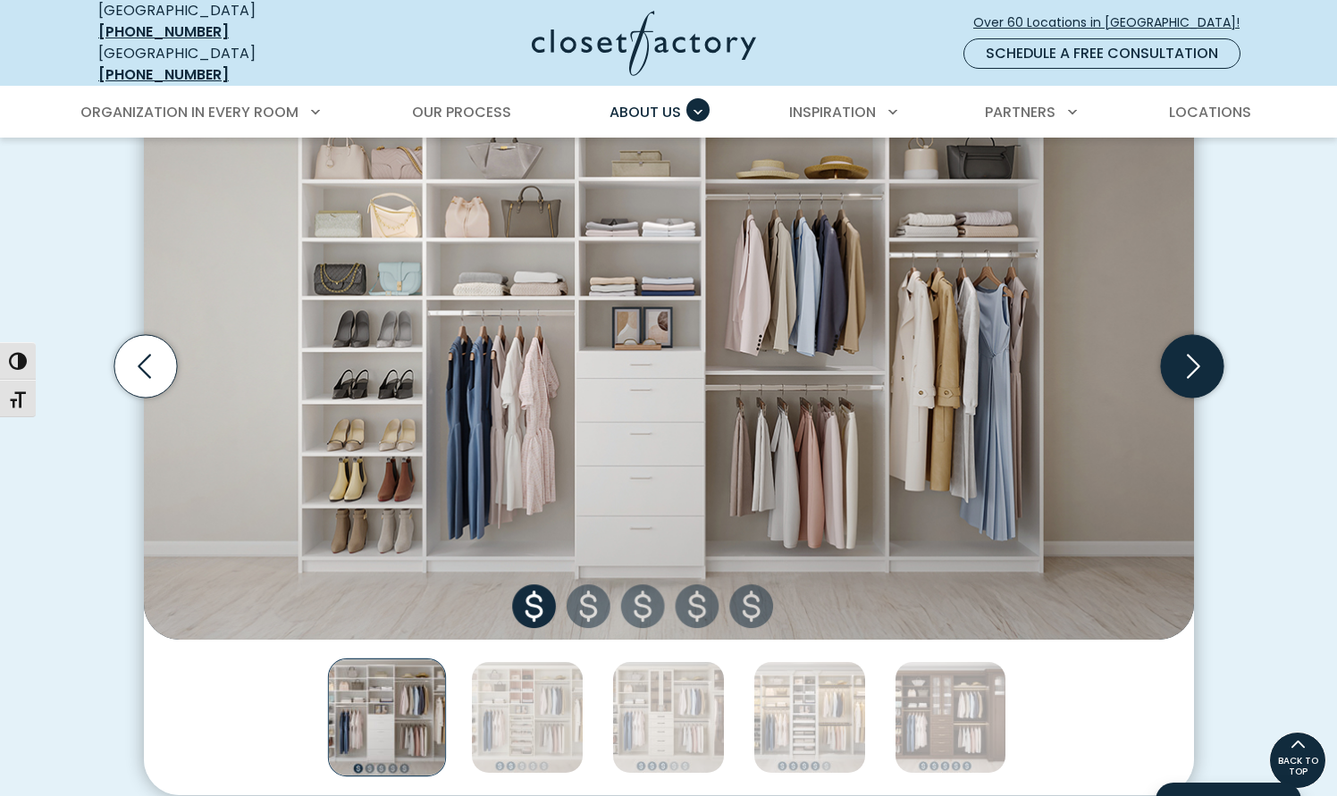
click at [1186, 367] on icon "Next slide" at bounding box center [1191, 366] width 63 height 63
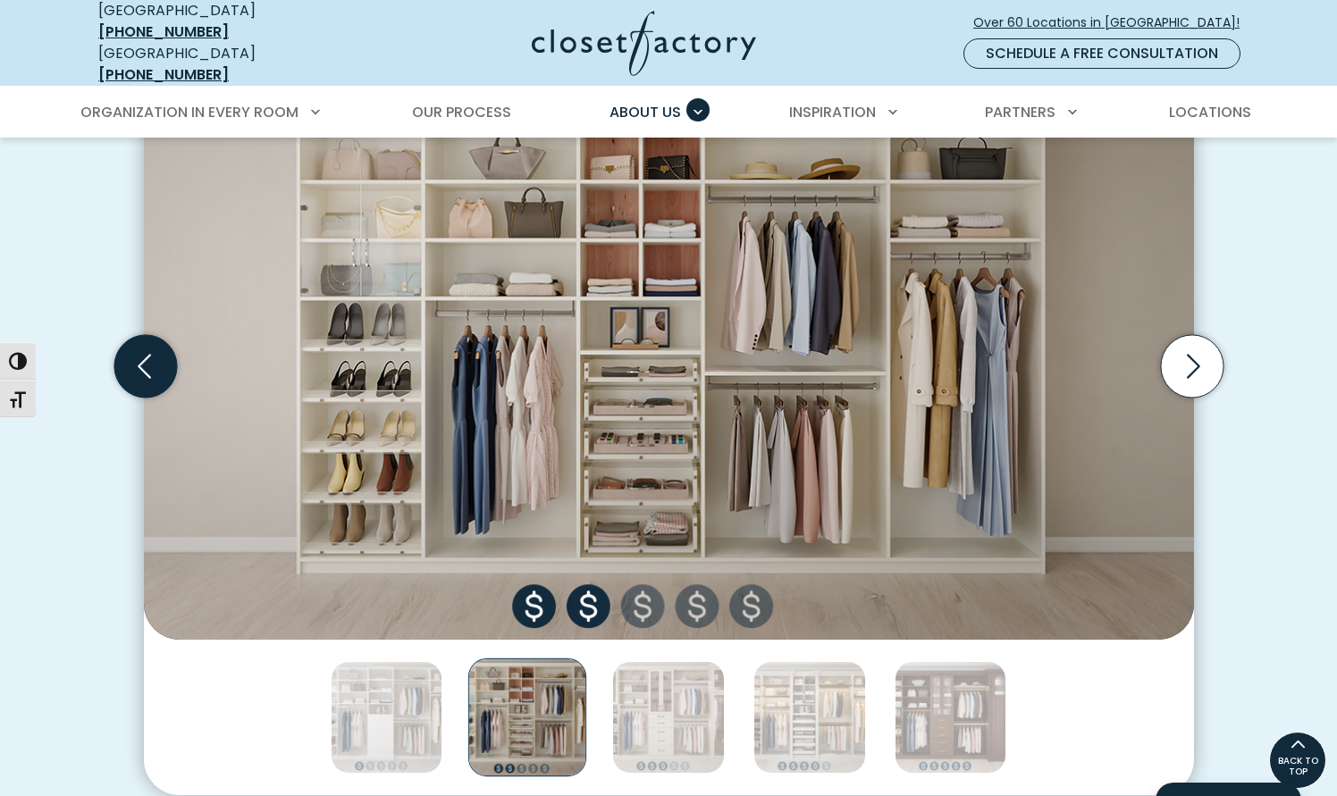
click at [125, 362] on icon "Previous slide" at bounding box center [145, 366] width 63 height 63
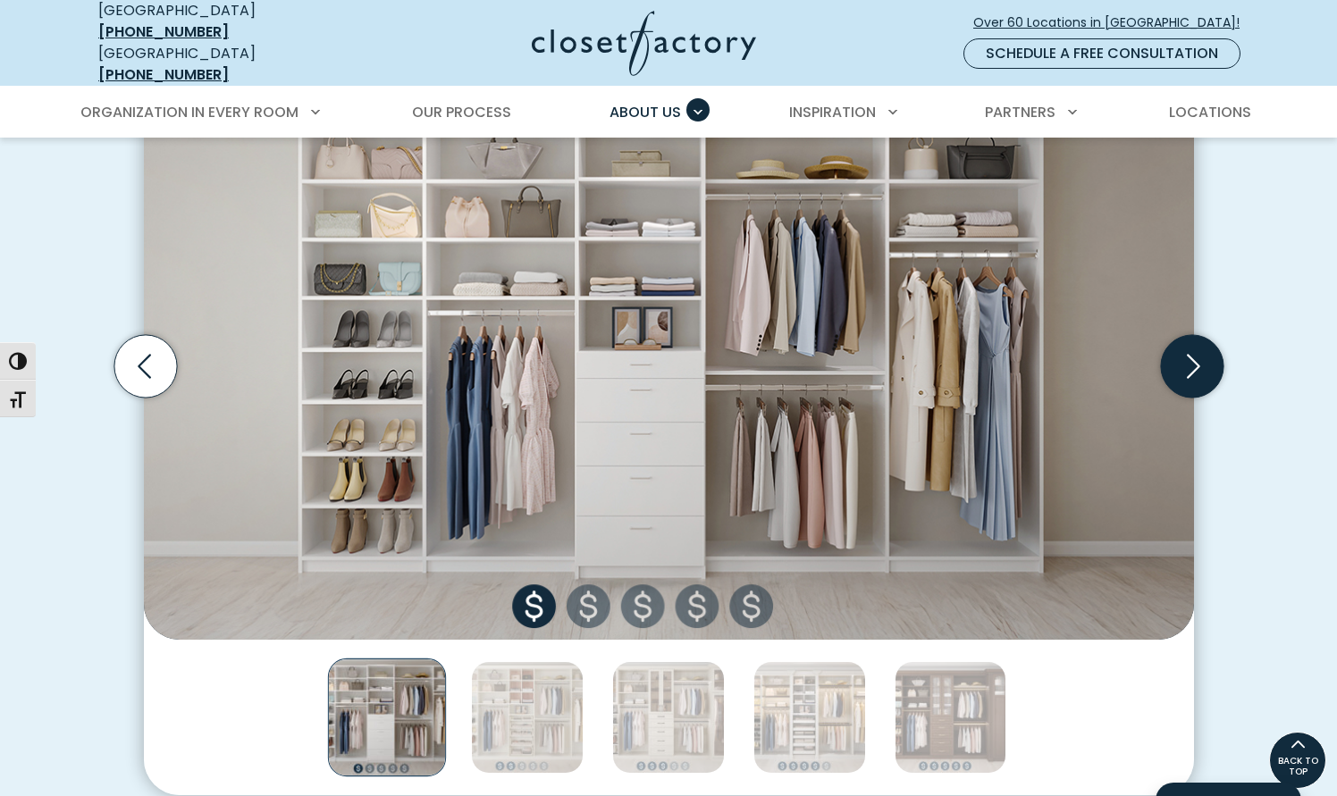
click at [1178, 347] on icon "Next slide" at bounding box center [1191, 366] width 63 height 63
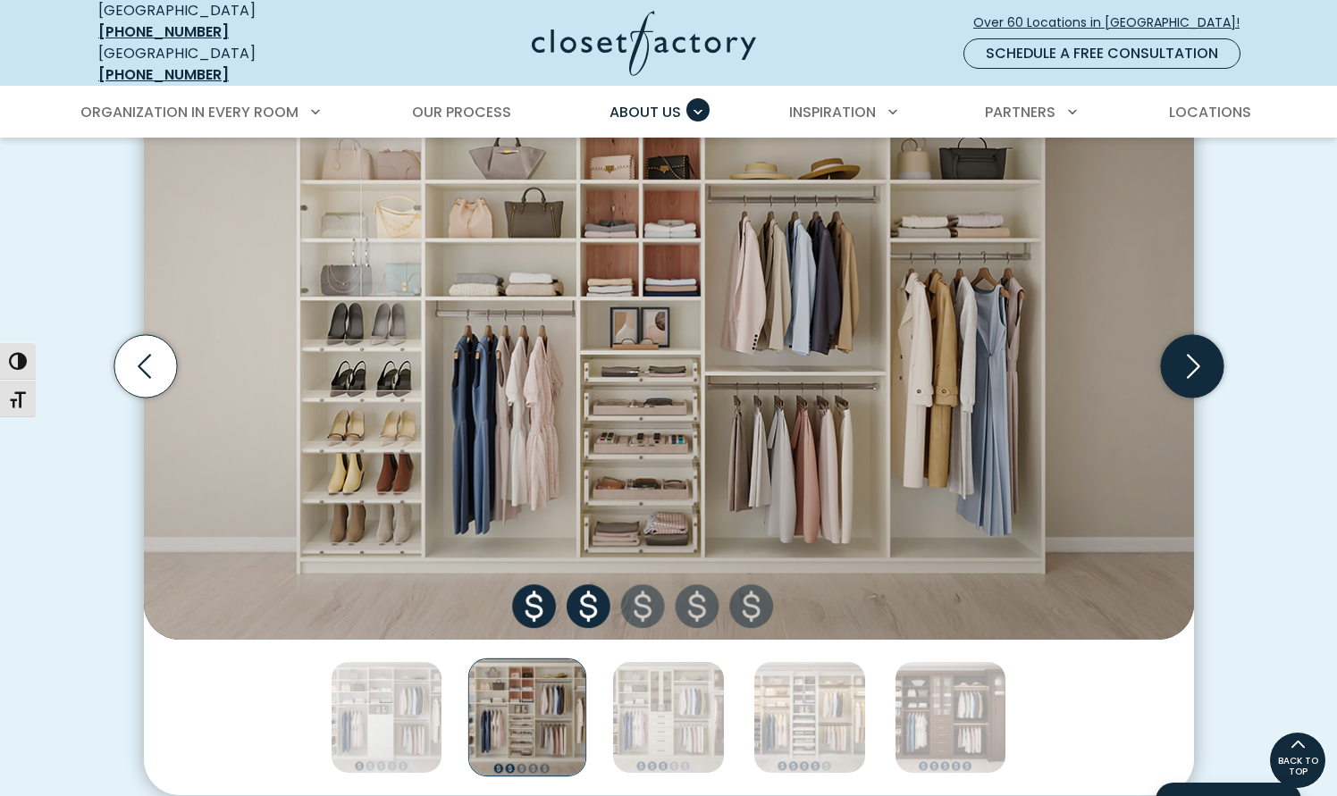
click at [1189, 351] on icon "Next slide" at bounding box center [1191, 366] width 63 height 63
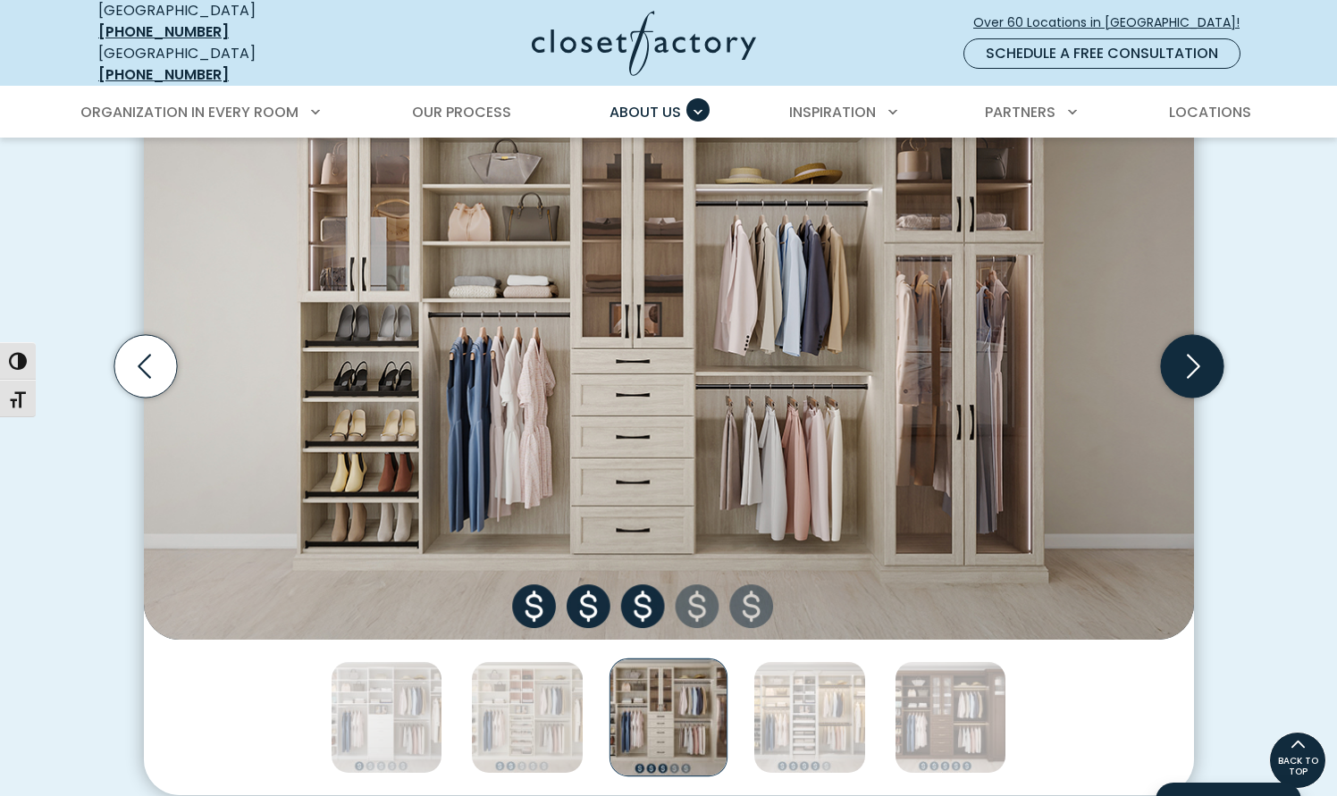
click at [1189, 351] on icon "Next slide" at bounding box center [1191, 366] width 63 height 63
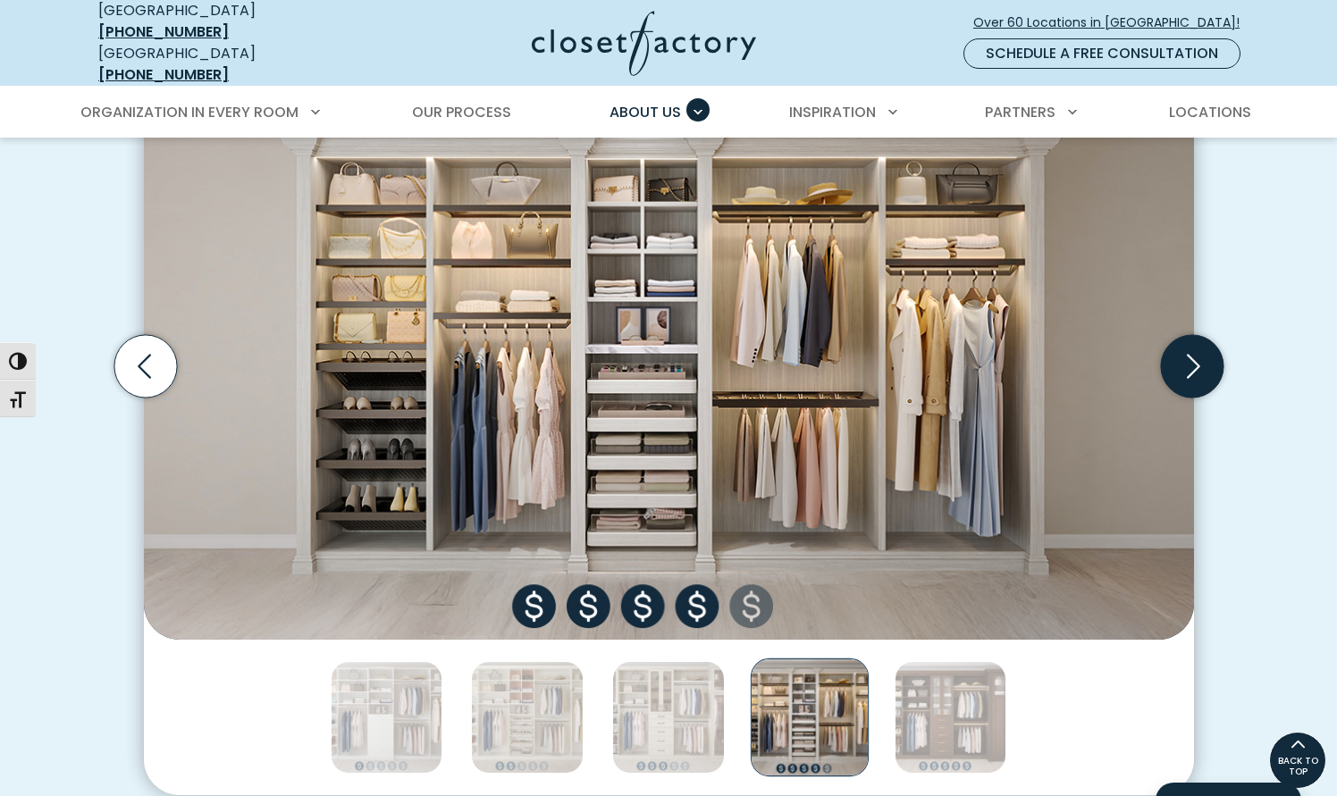
click at [1189, 351] on icon "Next slide" at bounding box center [1191, 366] width 63 height 63
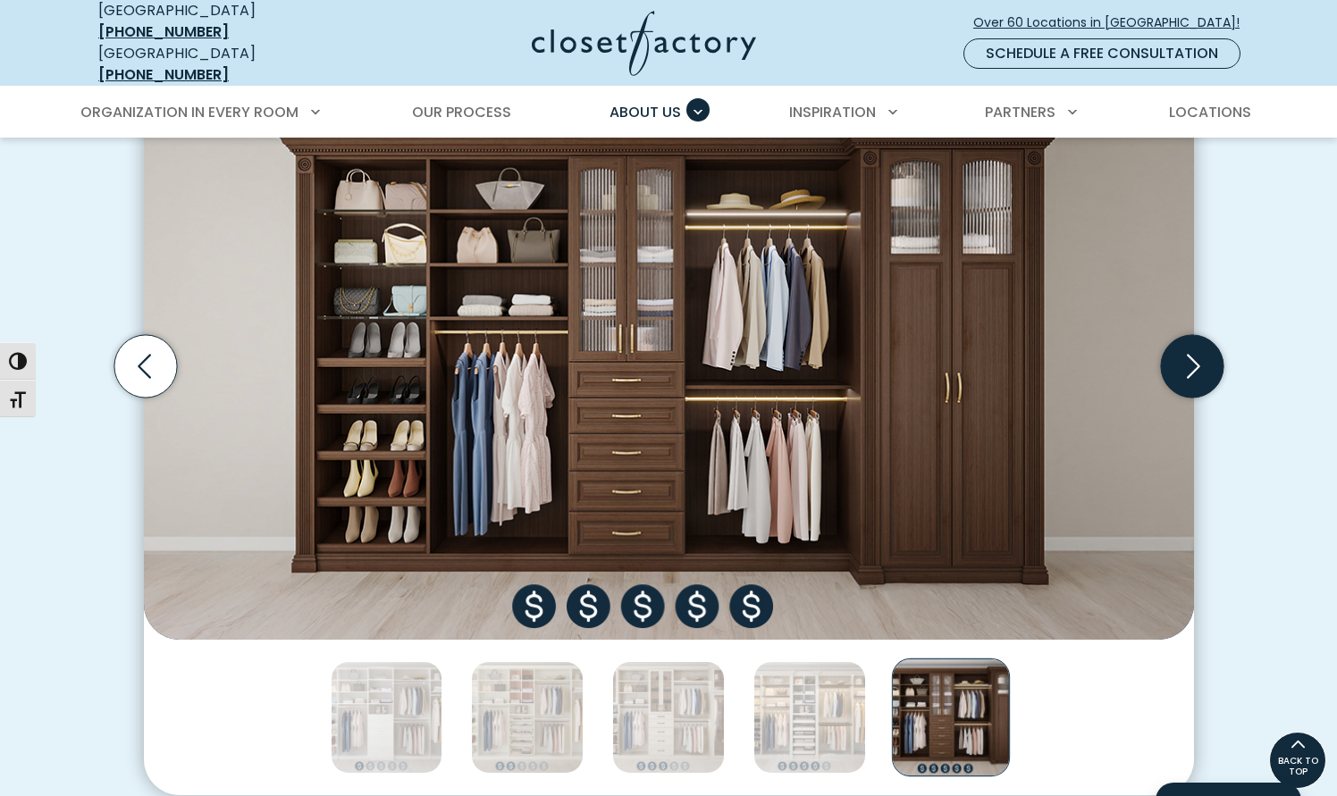
click at [1189, 351] on icon "Next slide" at bounding box center [1191, 366] width 63 height 63
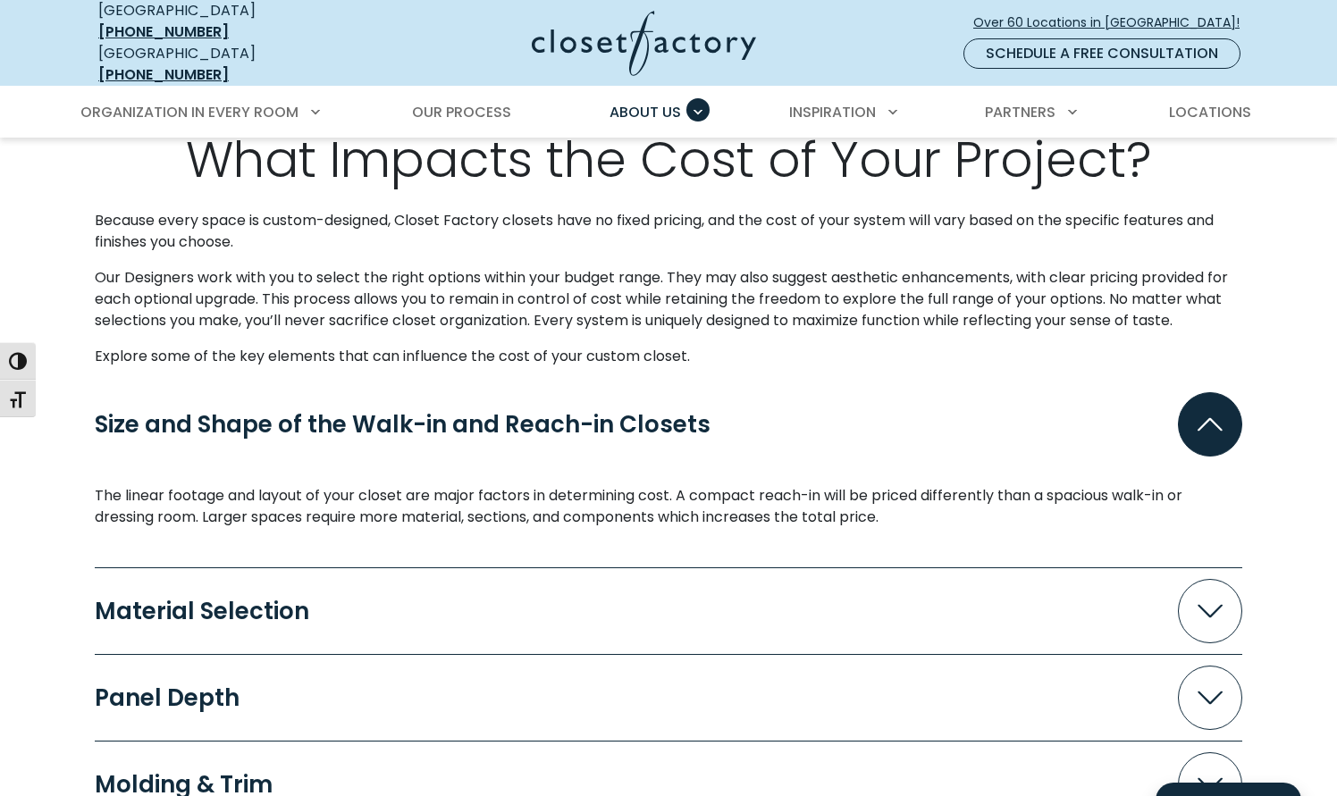
scroll to position [1519, 0]
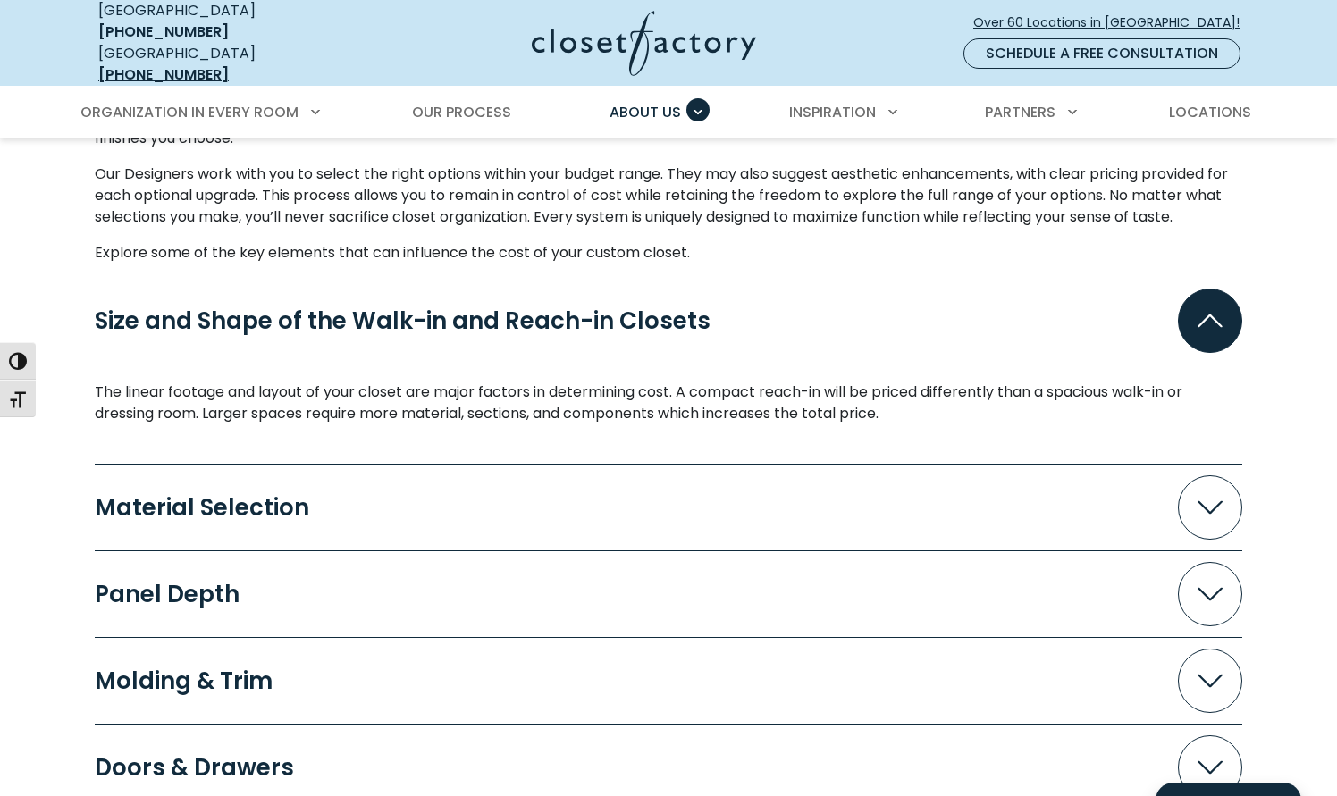
click at [473, 479] on button "Material Selection" at bounding box center [669, 507] width 1148 height 64
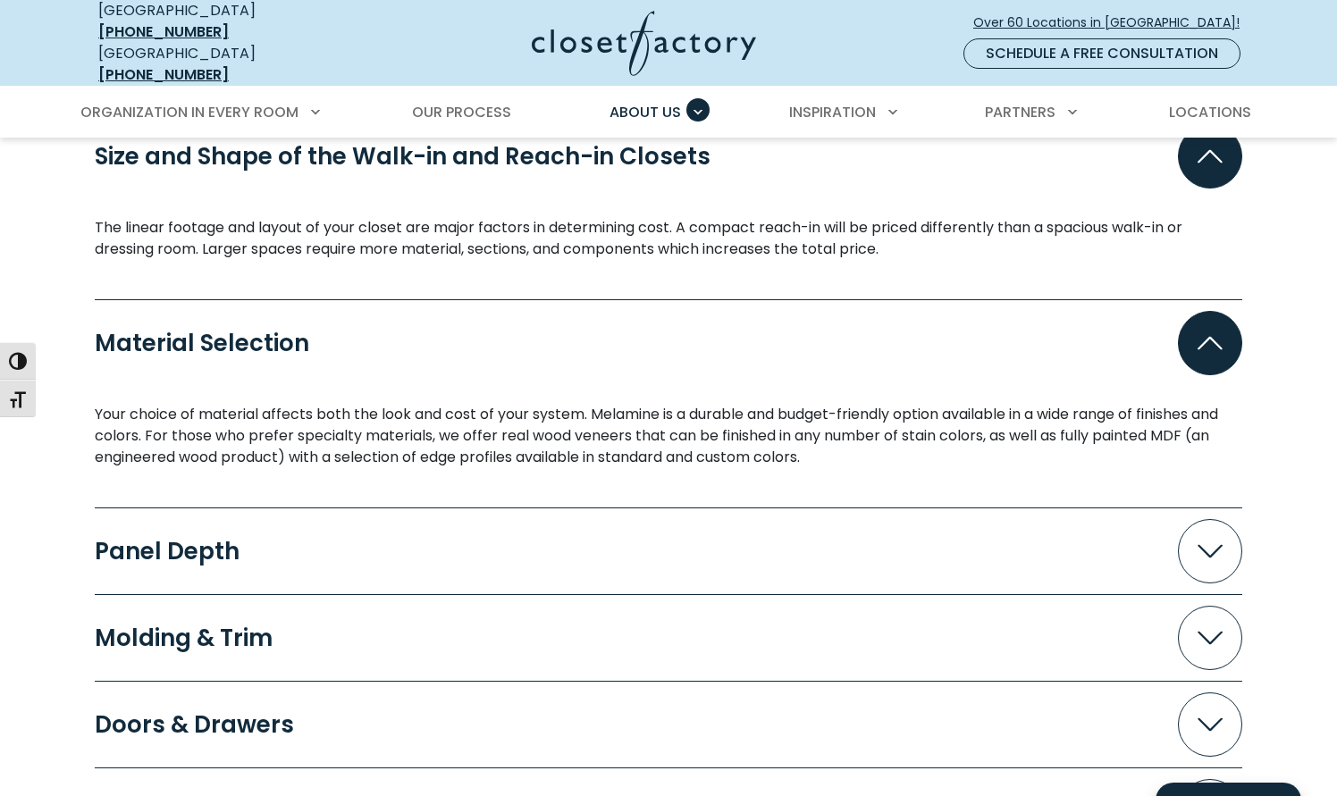
scroll to position [1698, 0]
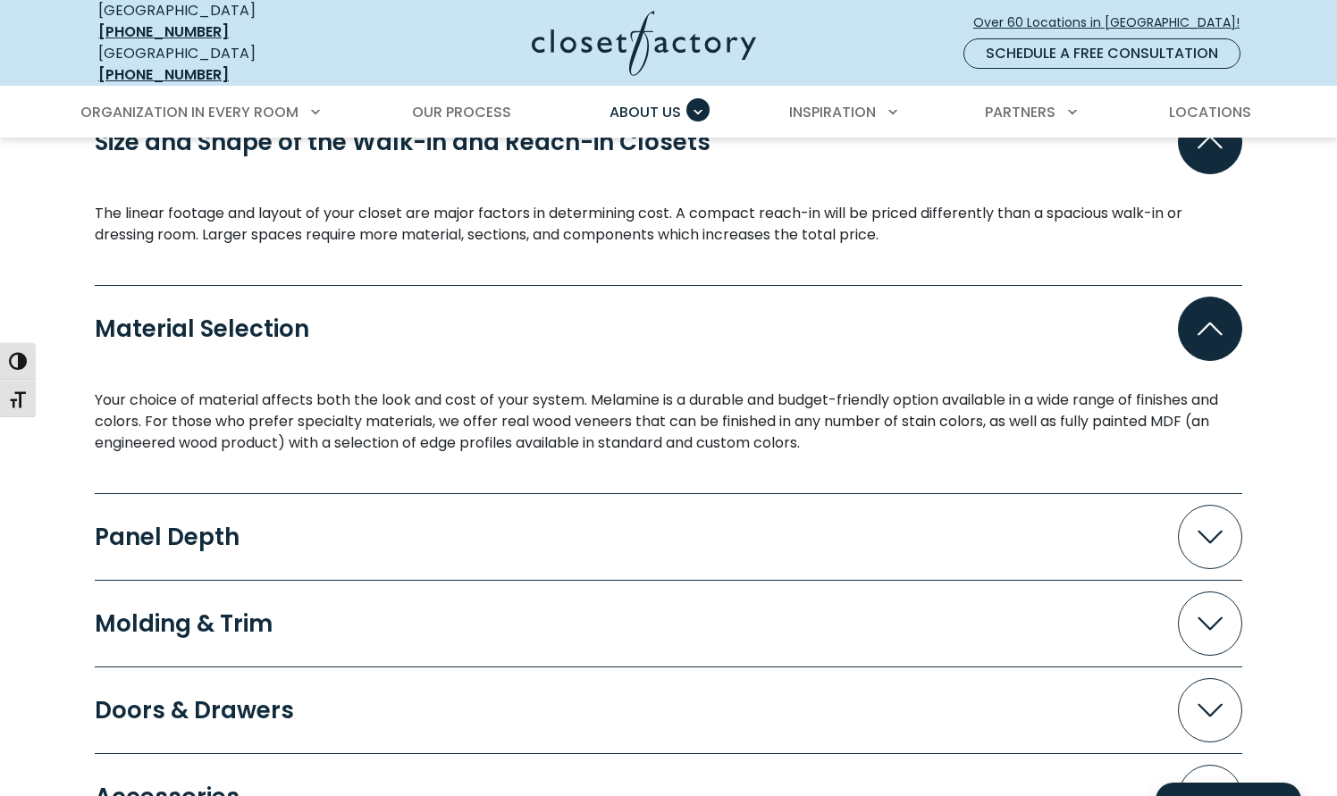
click at [601, 512] on button "Panel Depth" at bounding box center [669, 537] width 1148 height 64
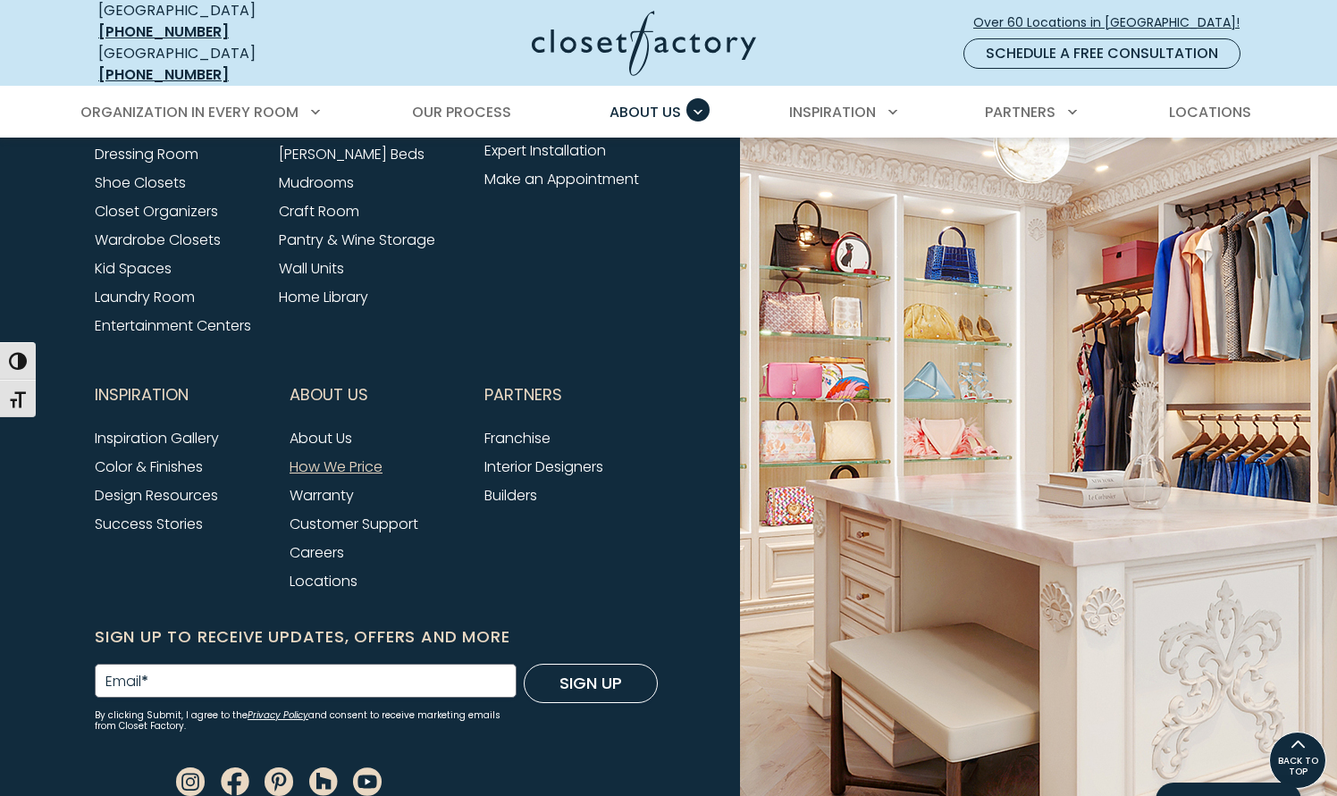
scroll to position [4061, 0]
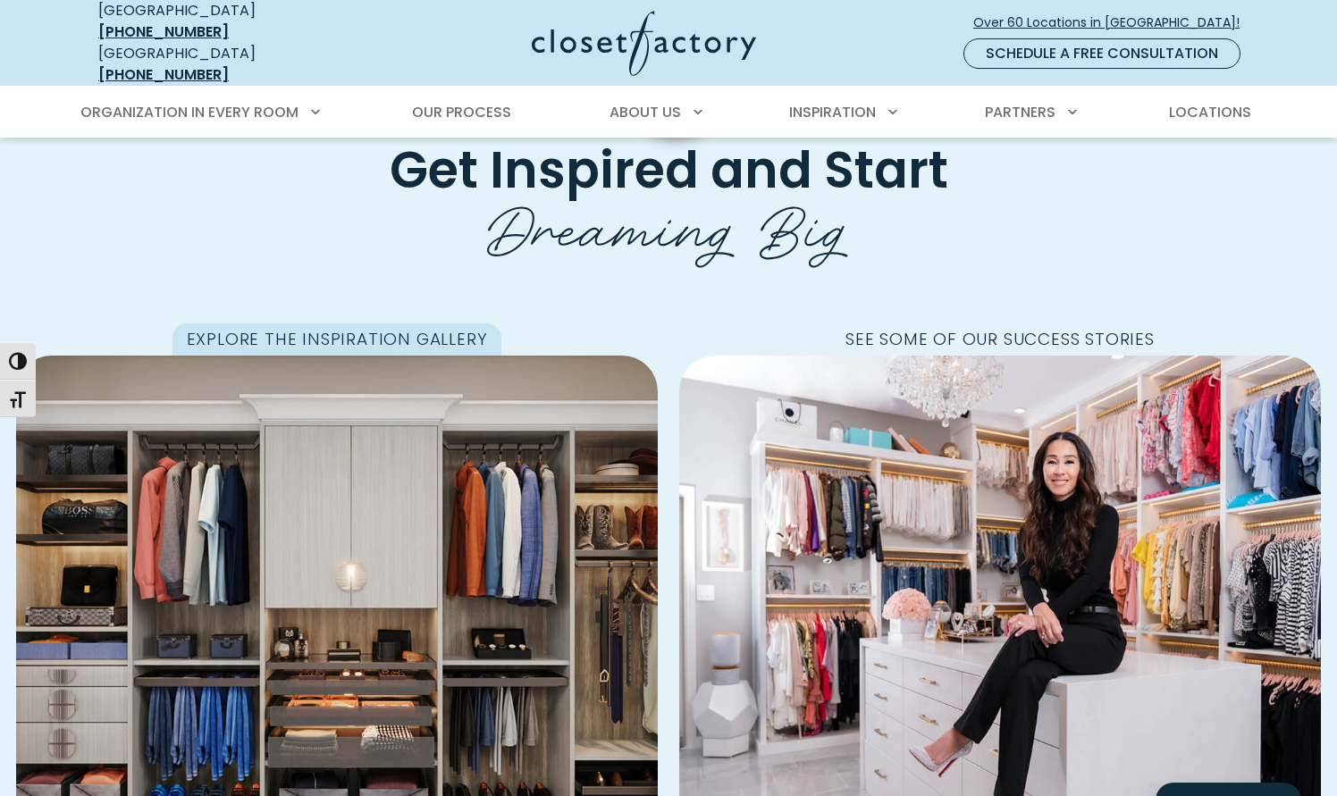
scroll to position [626, 0]
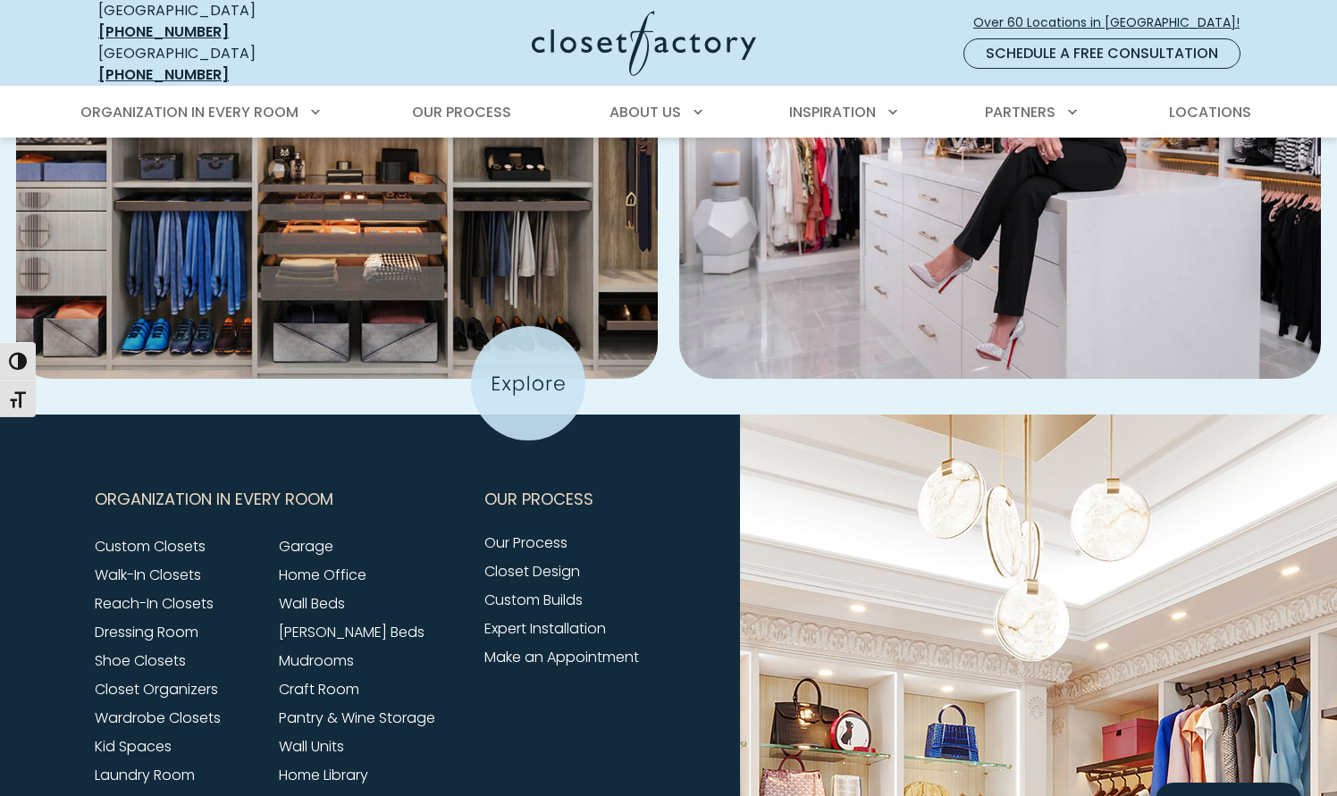
click at [527, 383] on body "Manage Consent To provide the best experiences, we use technologies like cookie…" at bounding box center [668, 177] width 1337 height 2441
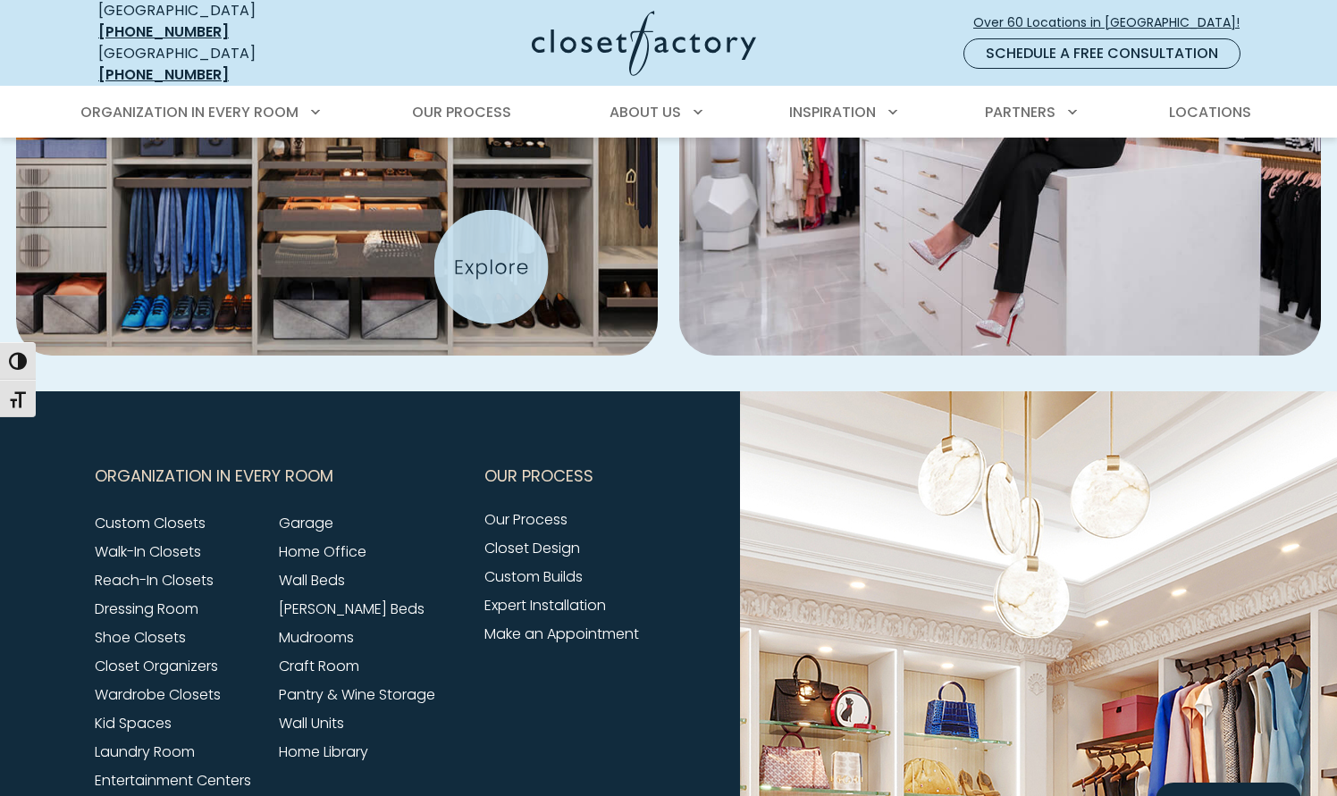
click at [495, 257] on img "Featured Images" at bounding box center [337, 103] width 706 height 558
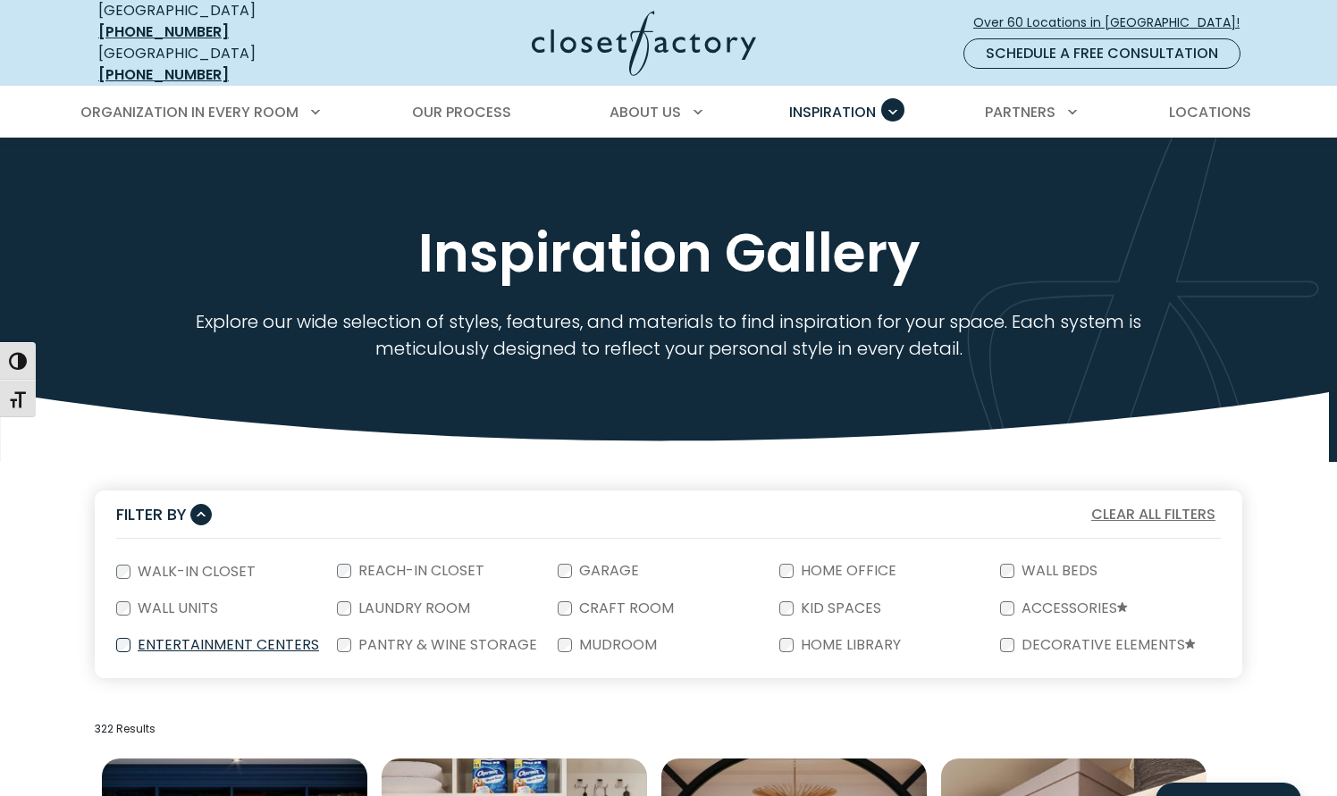
click at [264, 638] on label "Entertainment Centers" at bounding box center [226, 645] width 192 height 14
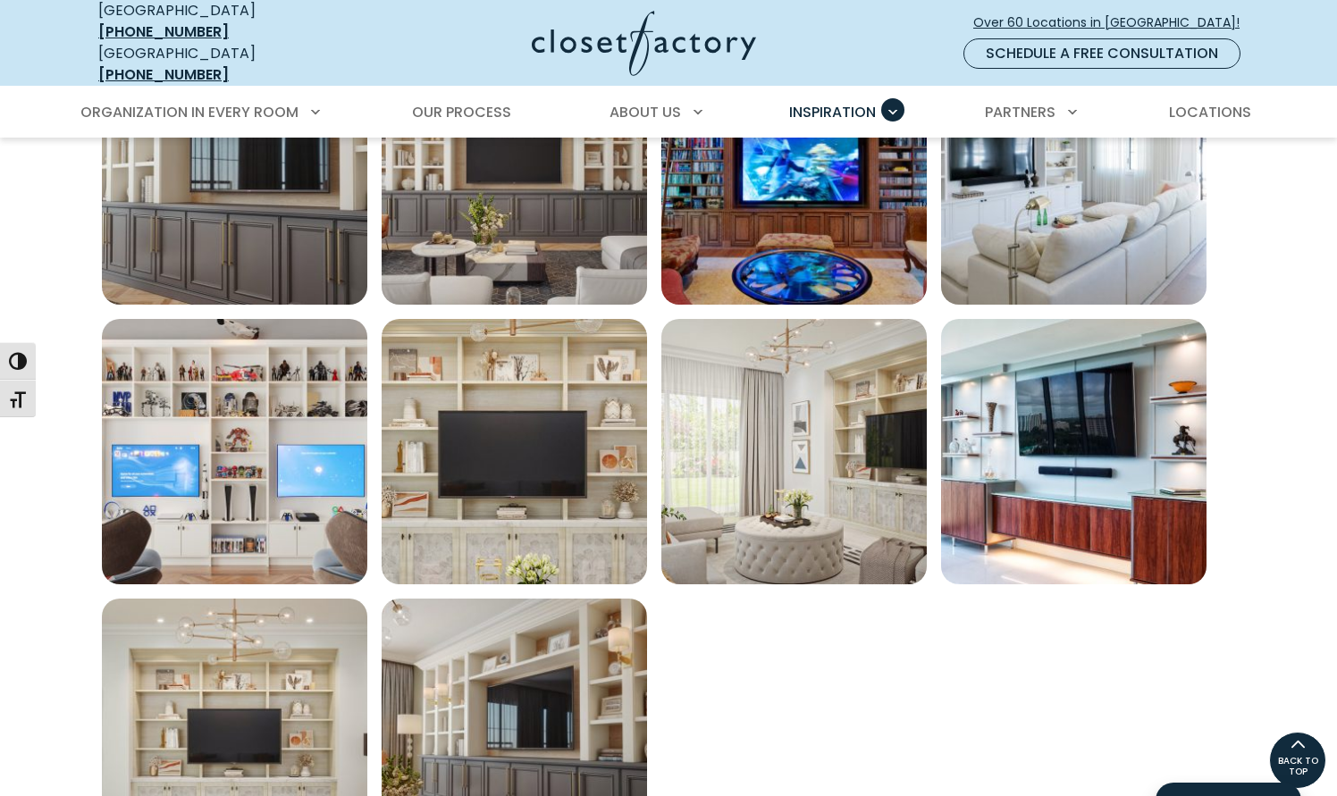
scroll to position [536, 0]
